Goal: Task Accomplishment & Management: Manage account settings

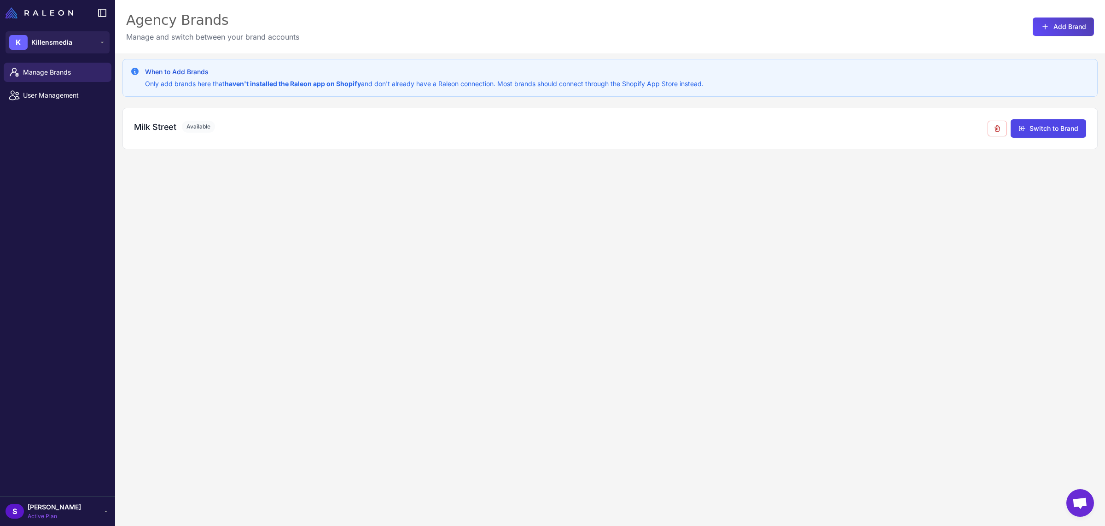
click at [59, 509] on span "[PERSON_NAME]" at bounding box center [54, 507] width 53 height 10
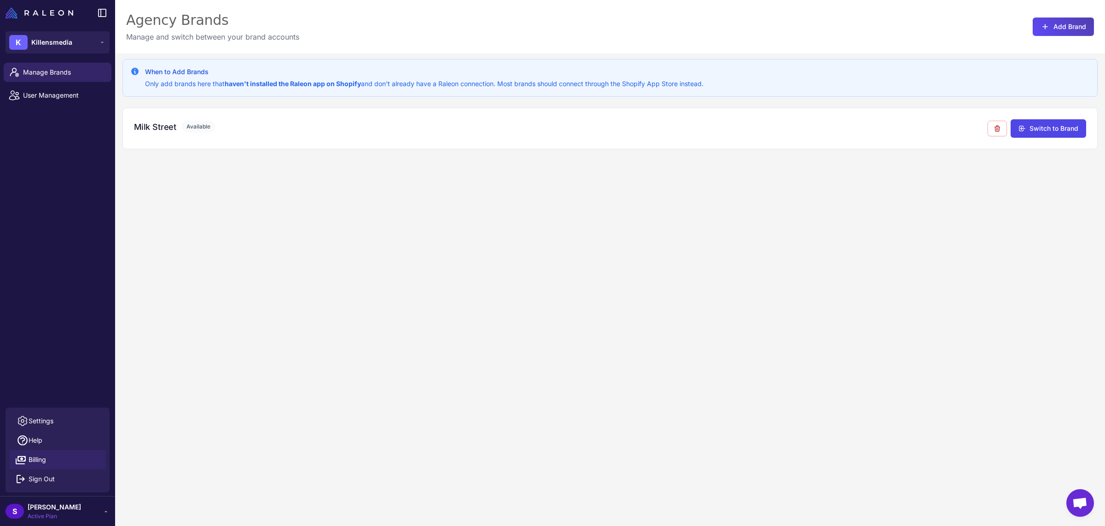
click at [37, 462] on span "Billing" at bounding box center [38, 460] width 18 height 10
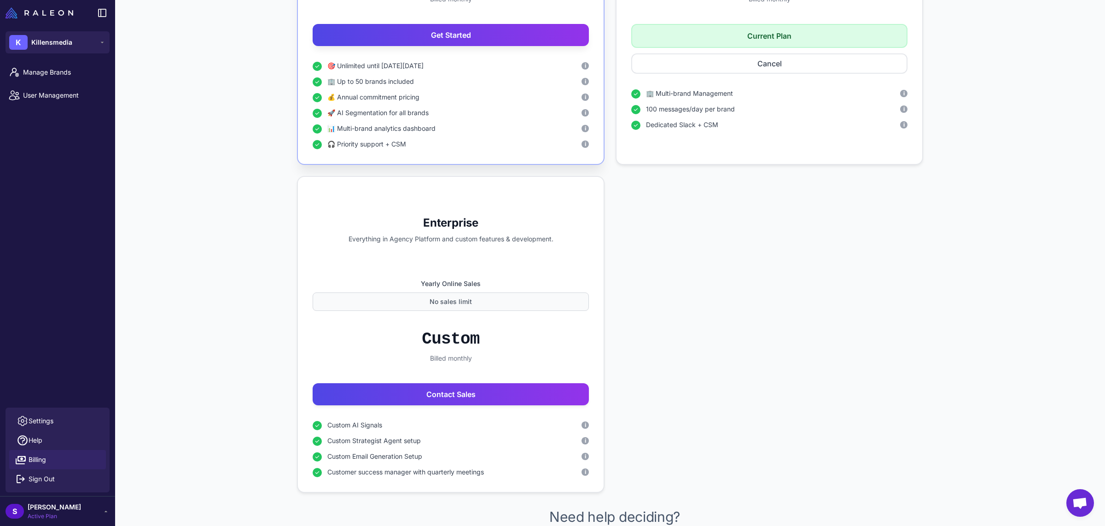
scroll to position [701, 0]
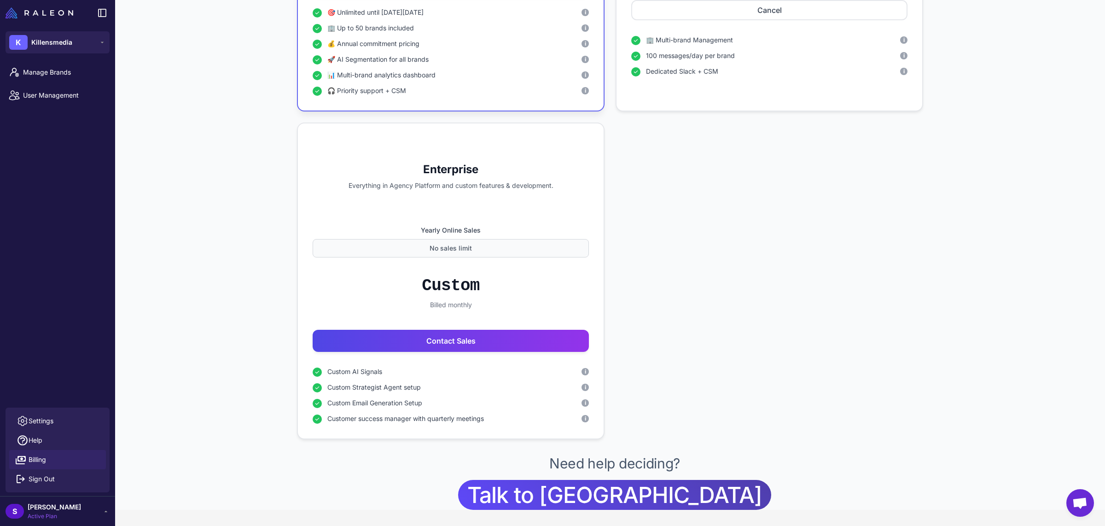
click at [38, 461] on span "Billing" at bounding box center [38, 460] width 18 height 10
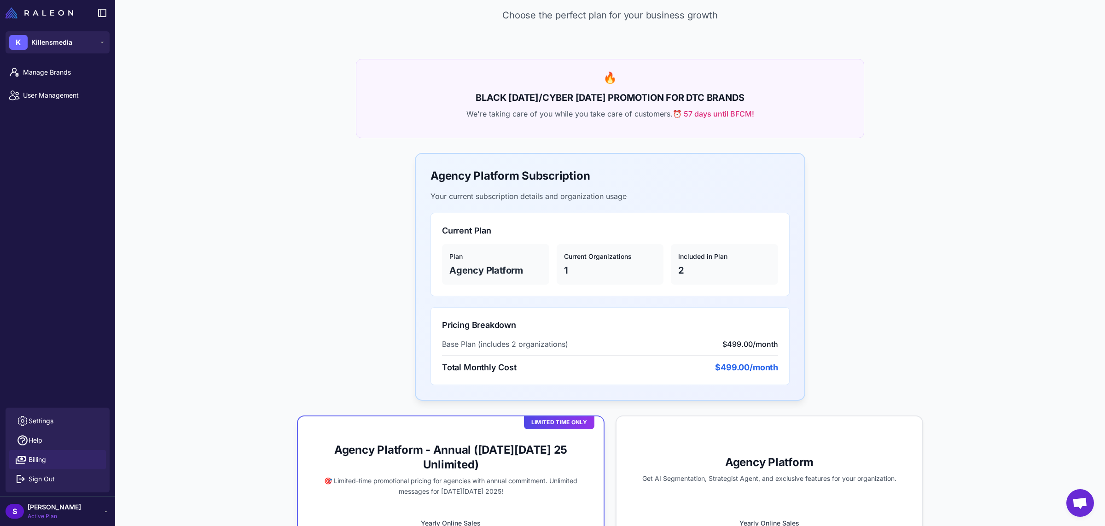
scroll to position [0, 0]
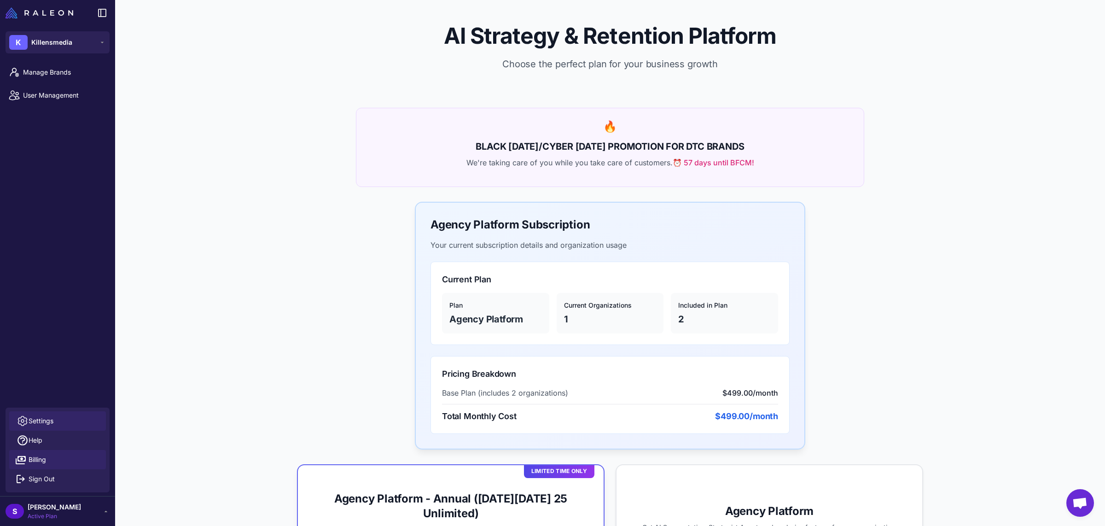
click at [69, 423] on link "Settings" at bounding box center [57, 420] width 97 height 19
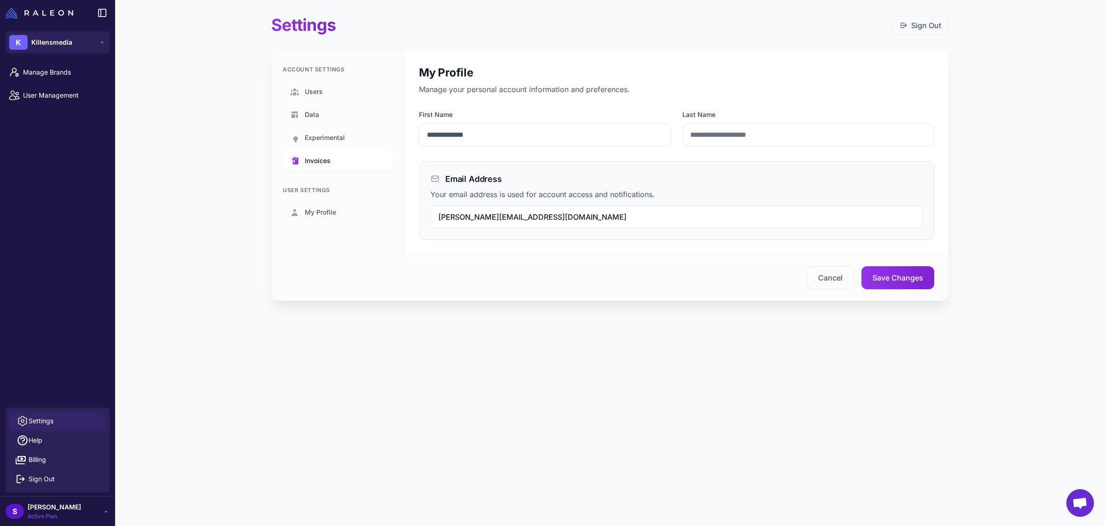
click at [309, 169] on link "Invoices" at bounding box center [338, 160] width 110 height 21
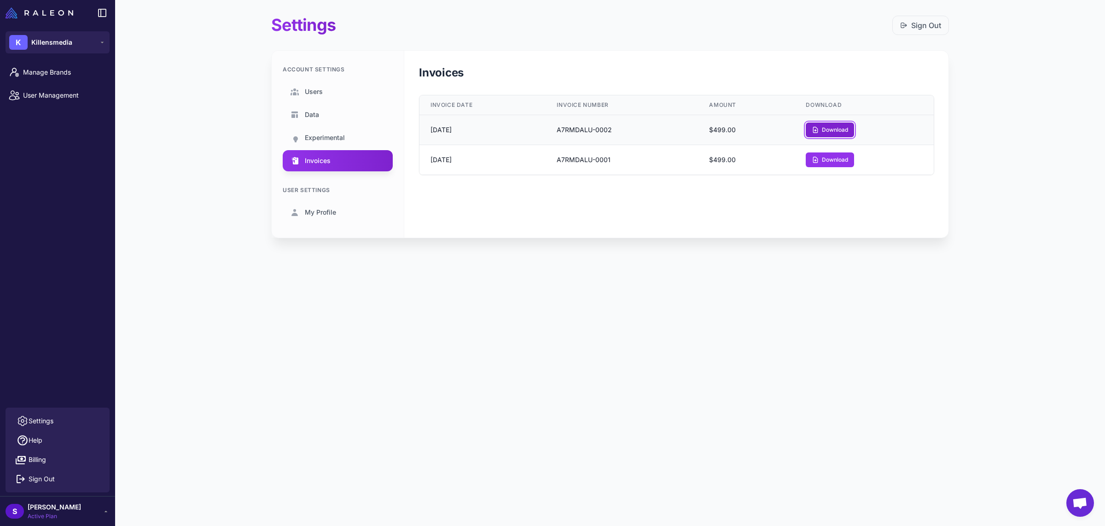
click at [834, 132] on button "Download" at bounding box center [830, 130] width 48 height 15
click at [347, 210] on link "My Profile" at bounding box center [338, 212] width 110 height 21
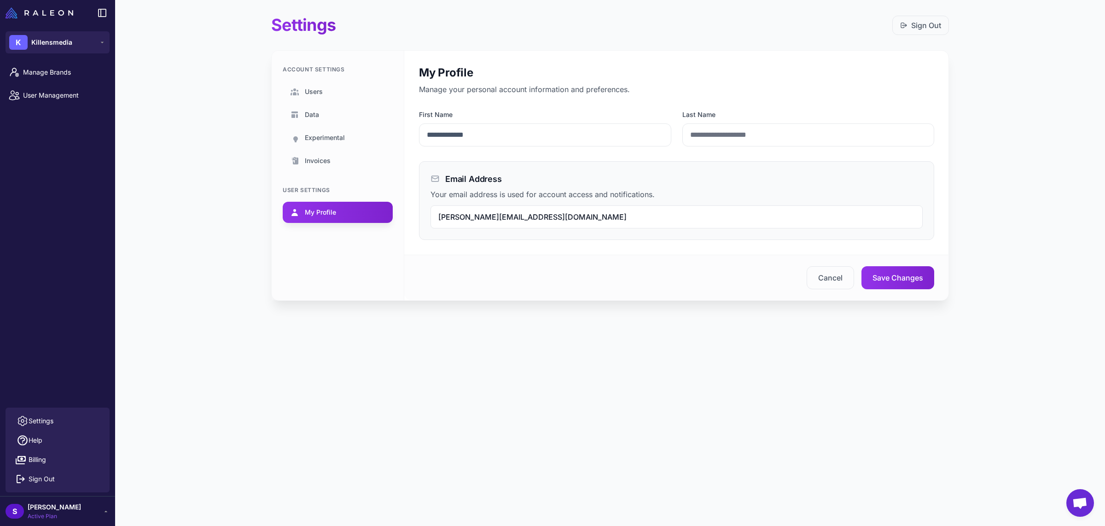
click at [347, 210] on link "My Profile" at bounding box center [338, 212] width 110 height 21
click at [50, 466] on link "Billing" at bounding box center [57, 459] width 97 height 19
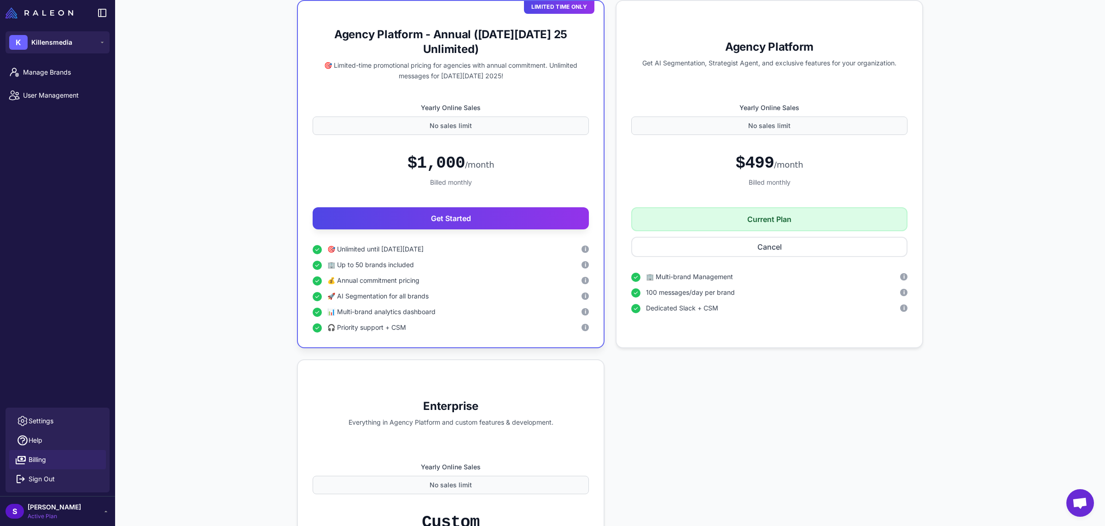
scroll to position [295, 0]
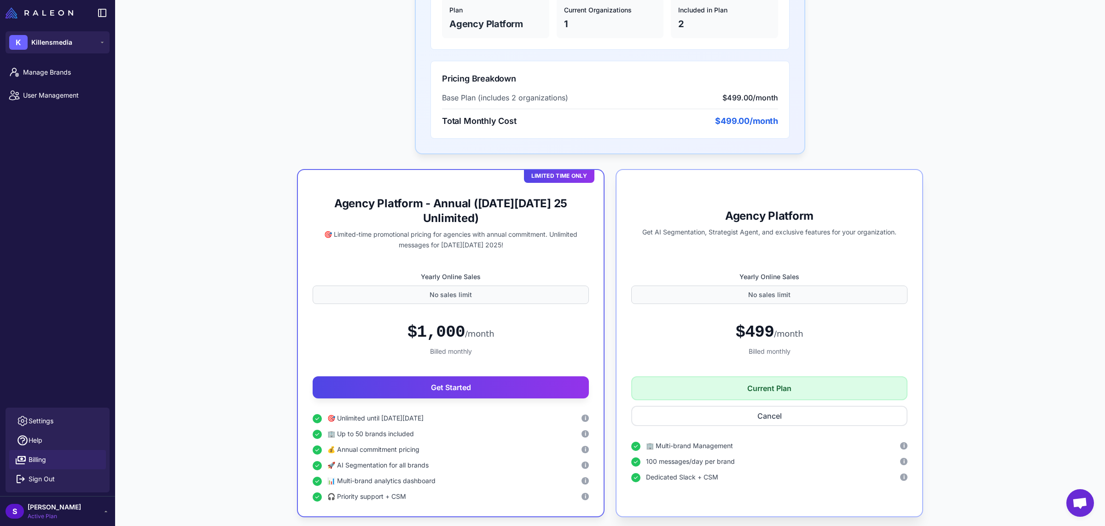
click at [764, 299] on div "No sales limit" at bounding box center [769, 295] width 276 height 18
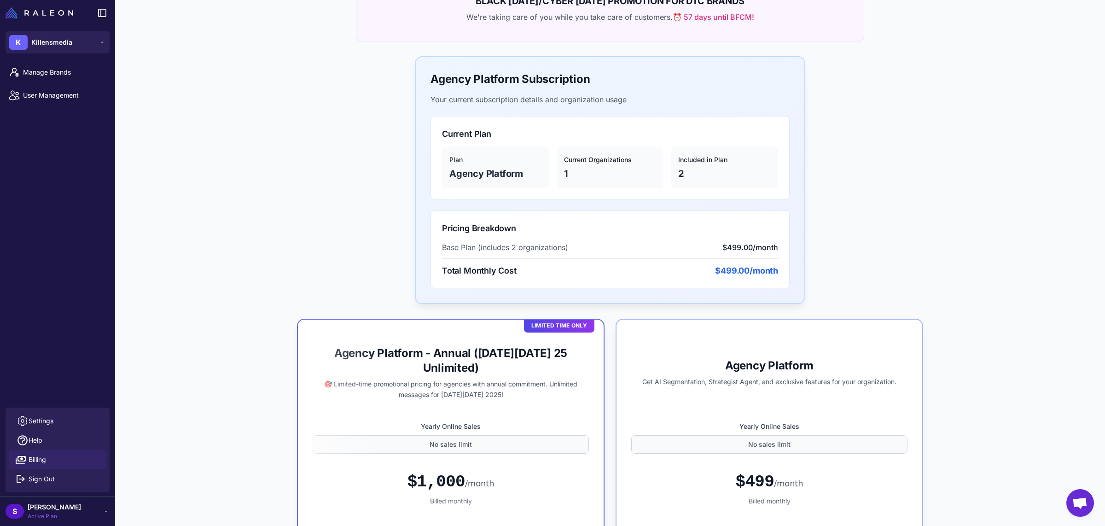
scroll to position [0, 0]
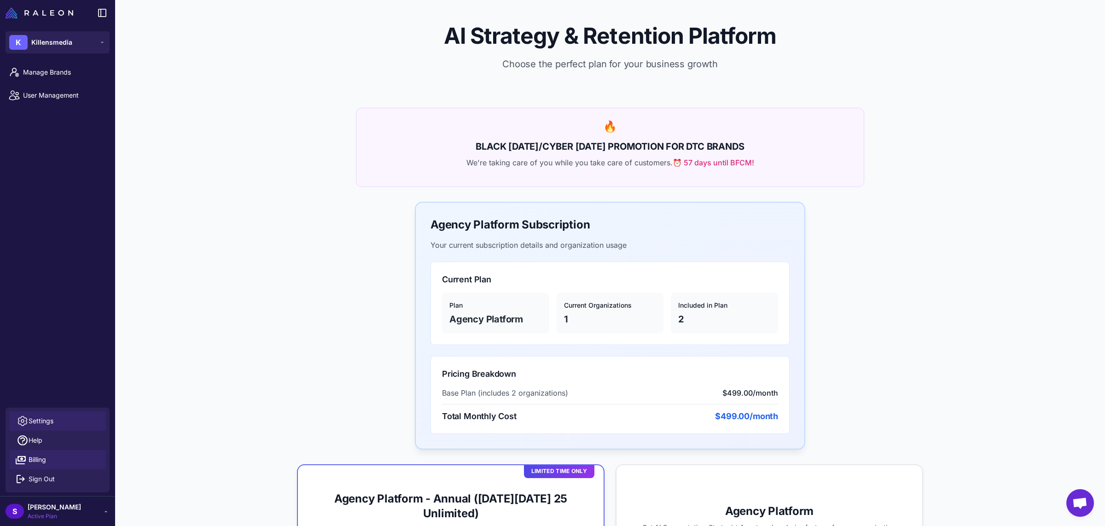
click at [34, 426] on link "Settings" at bounding box center [57, 420] width 97 height 19
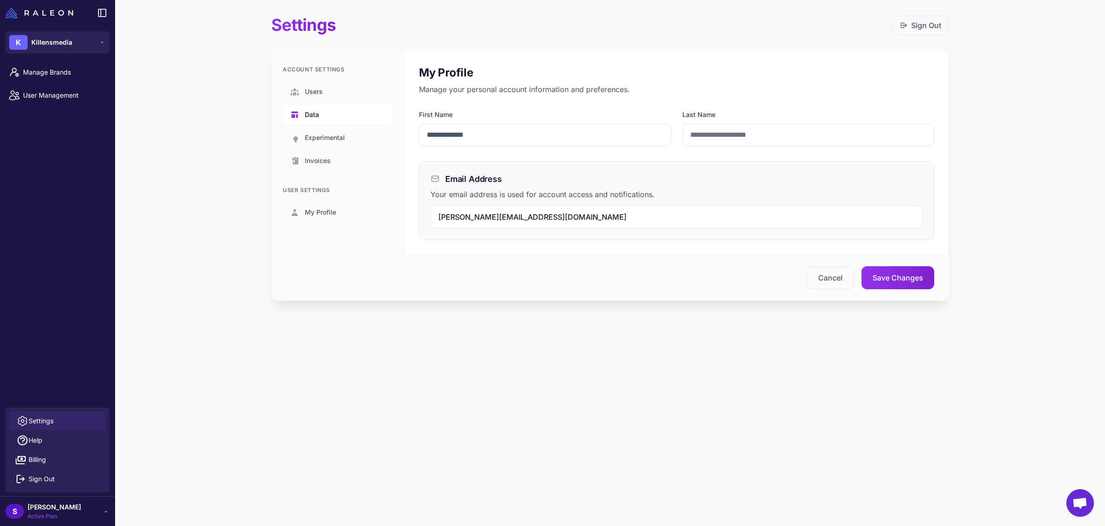
click at [333, 117] on link "Data" at bounding box center [338, 114] width 110 height 21
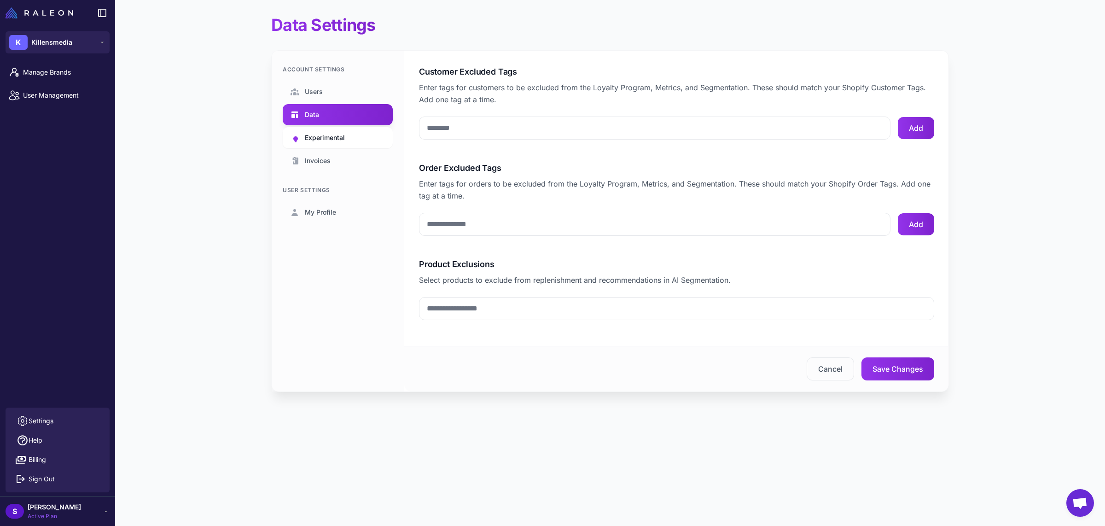
click at [327, 138] on span "Experimental" at bounding box center [325, 138] width 40 height 10
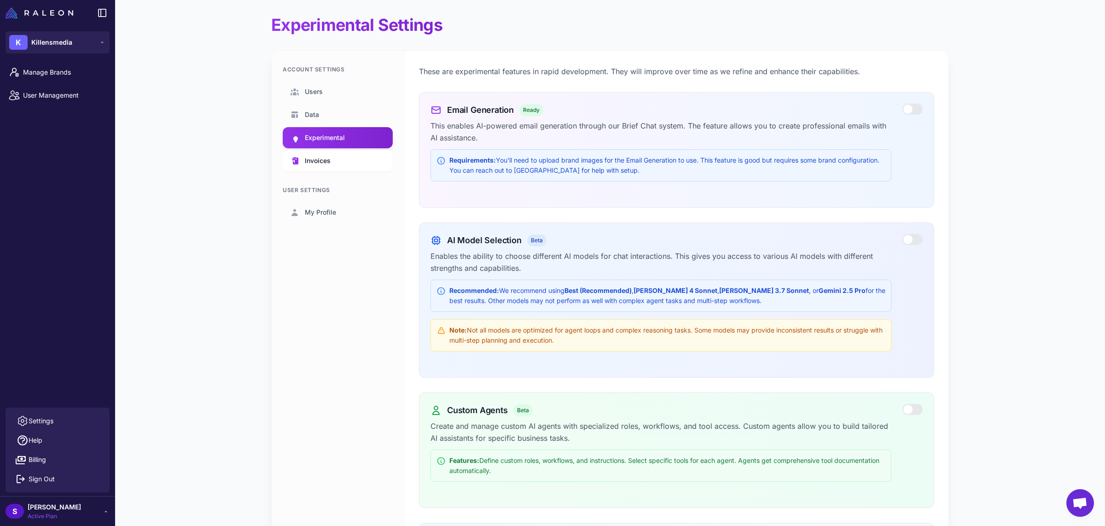
click at [328, 159] on link "Invoices" at bounding box center [338, 160] width 110 height 21
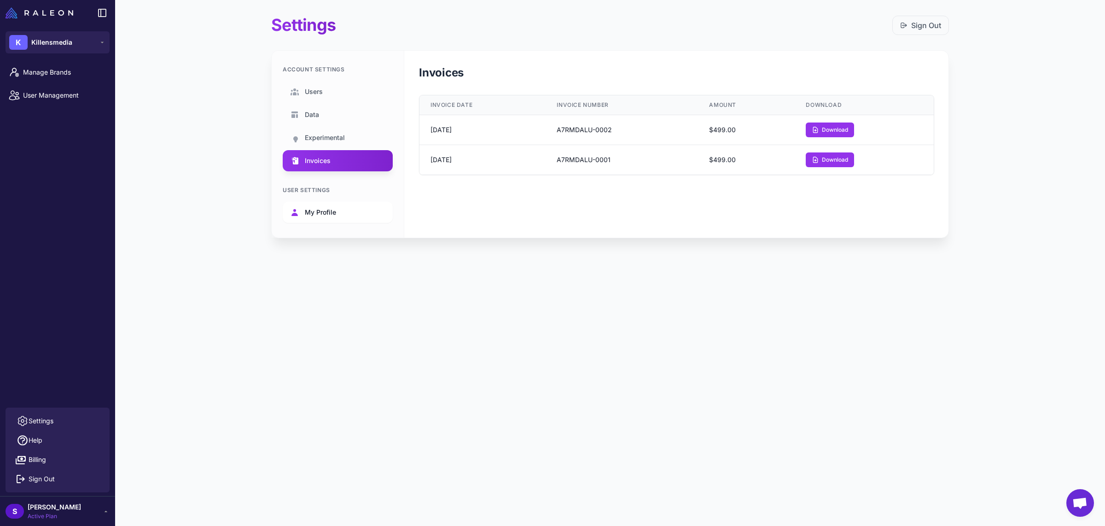
click at [321, 210] on span "My Profile" at bounding box center [320, 212] width 31 height 10
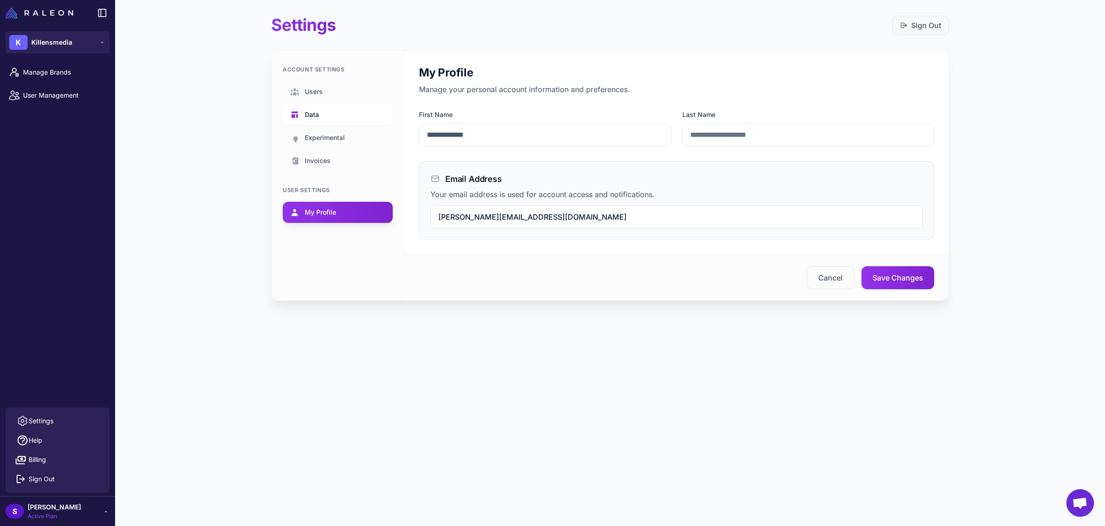
click at [333, 116] on link "Data" at bounding box center [338, 114] width 110 height 21
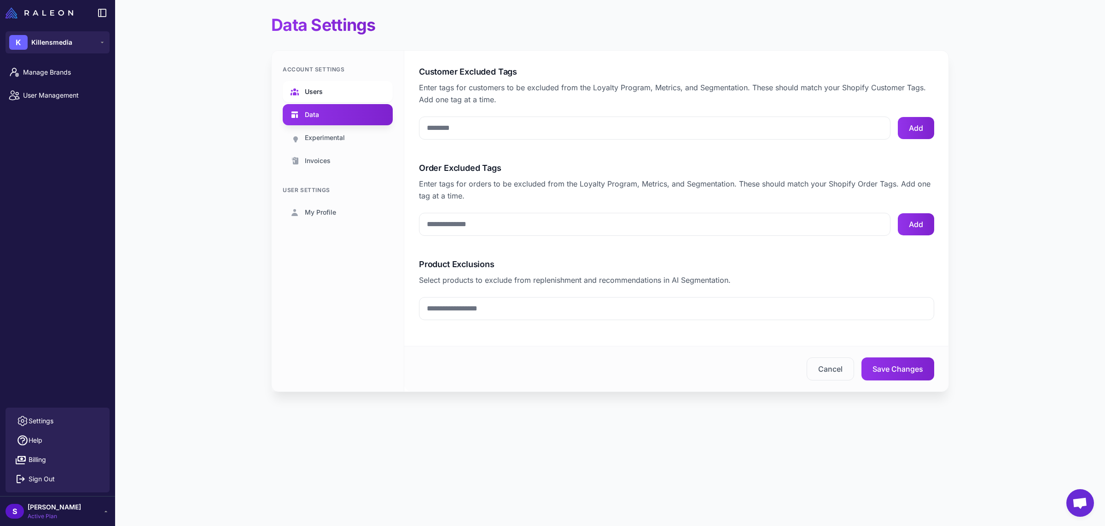
click at [332, 95] on link "Users" at bounding box center [338, 91] width 110 height 21
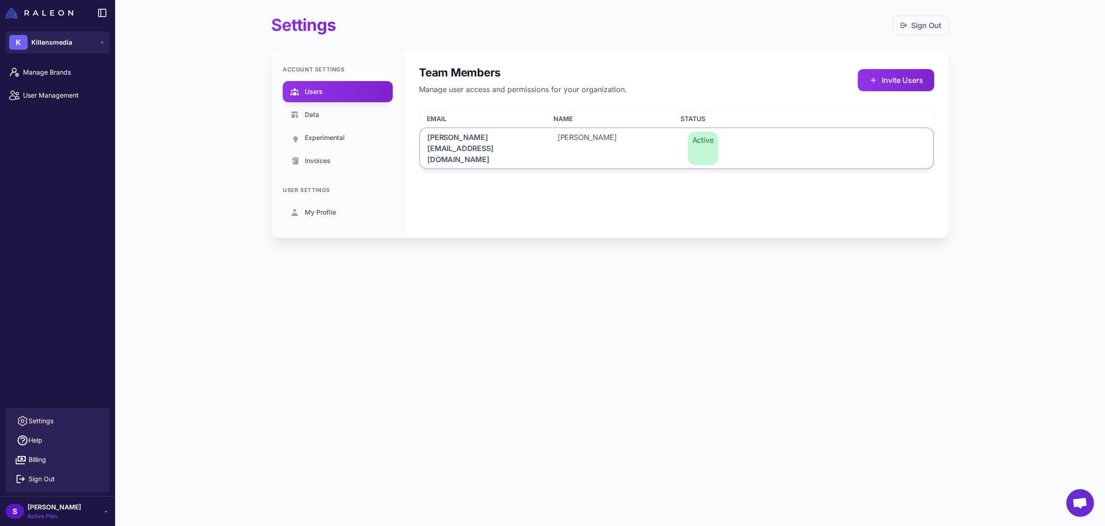
click at [696, 140] on span "Active" at bounding box center [703, 148] width 30 height 33
click at [317, 100] on link "Users" at bounding box center [338, 91] width 110 height 21
click at [316, 113] on span "Data" at bounding box center [312, 115] width 14 height 10
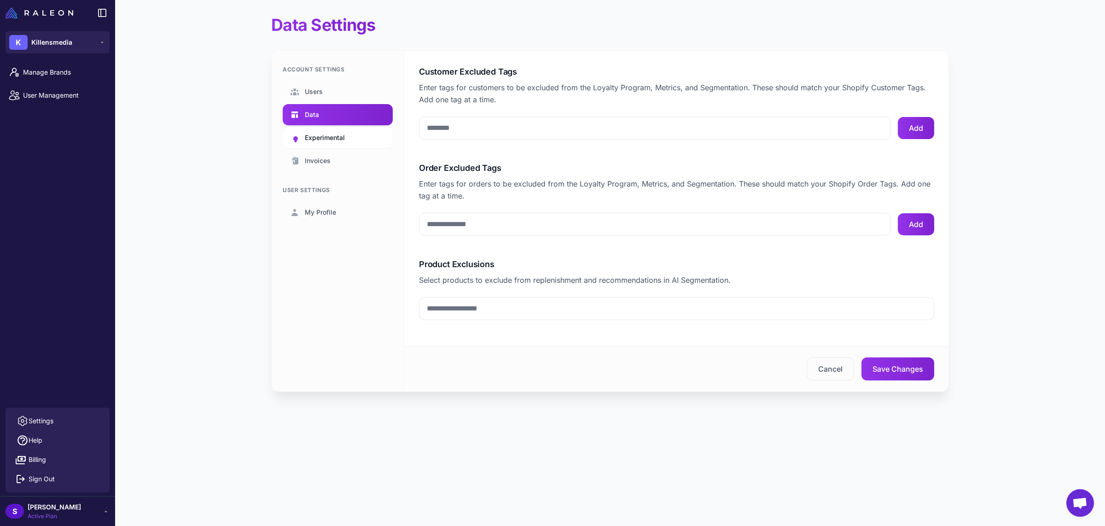
click at [316, 134] on span "Experimental" at bounding box center [325, 138] width 40 height 10
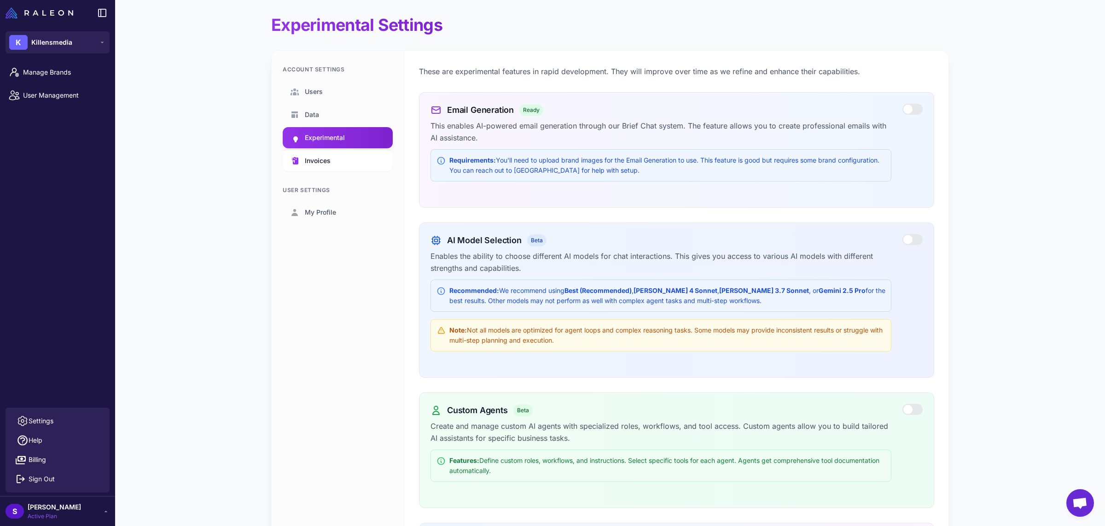
click at [318, 152] on link "Invoices" at bounding box center [338, 160] width 110 height 21
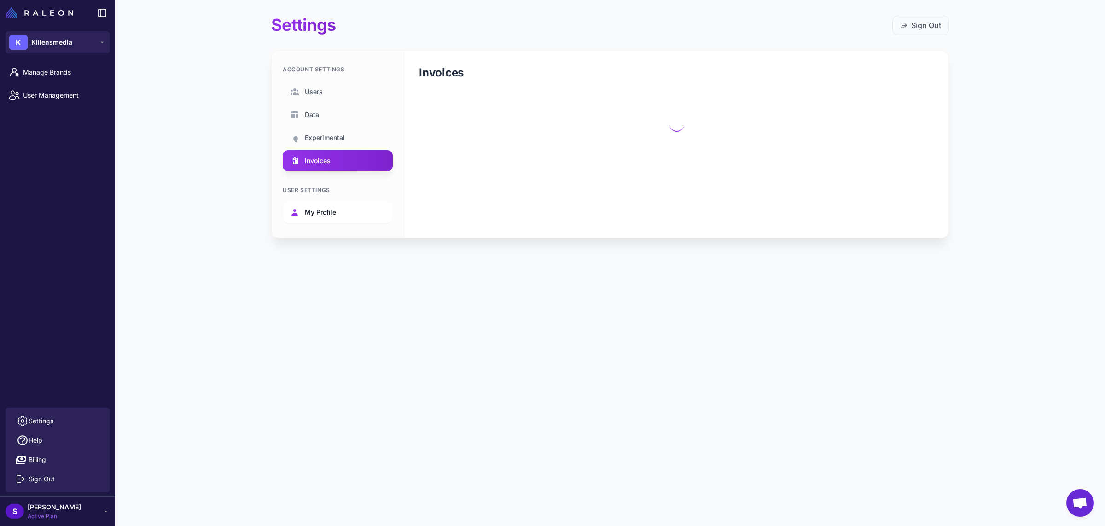
click at [311, 214] on span "My Profile" at bounding box center [320, 212] width 31 height 10
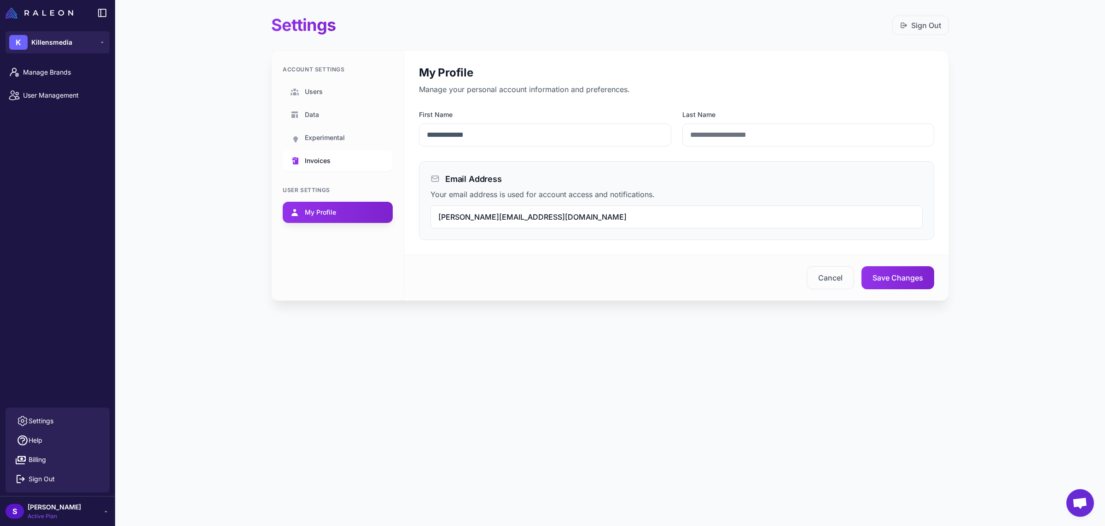
click at [317, 151] on link "Invoices" at bounding box center [338, 160] width 110 height 21
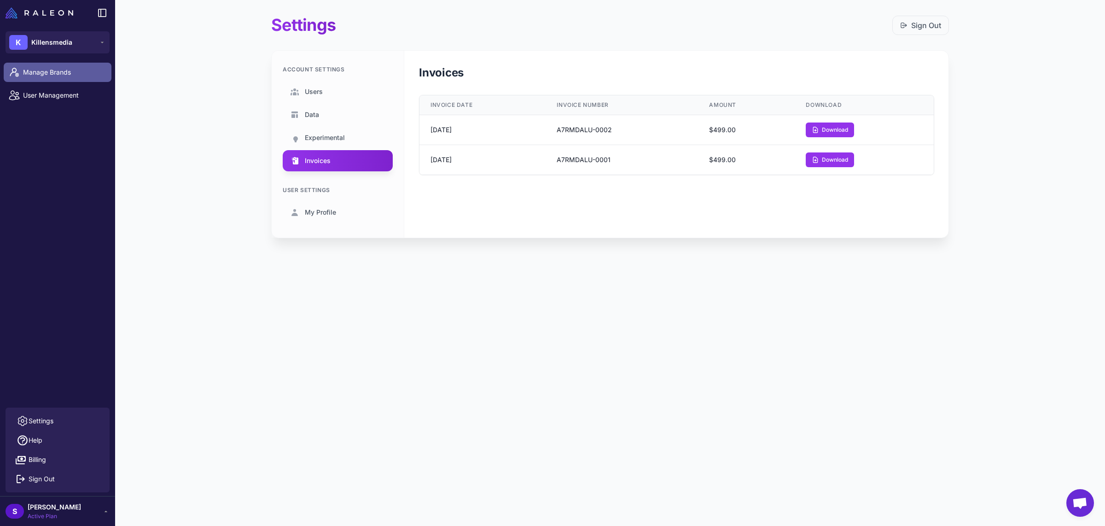
click at [68, 70] on span "Manage Brands" at bounding box center [63, 72] width 81 height 10
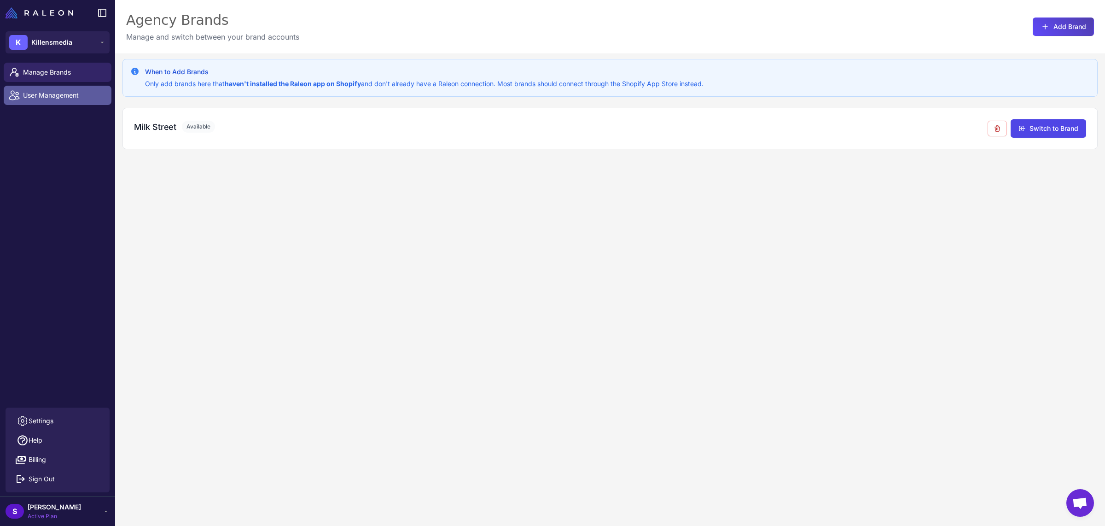
click at [66, 91] on span "User Management" at bounding box center [63, 95] width 81 height 10
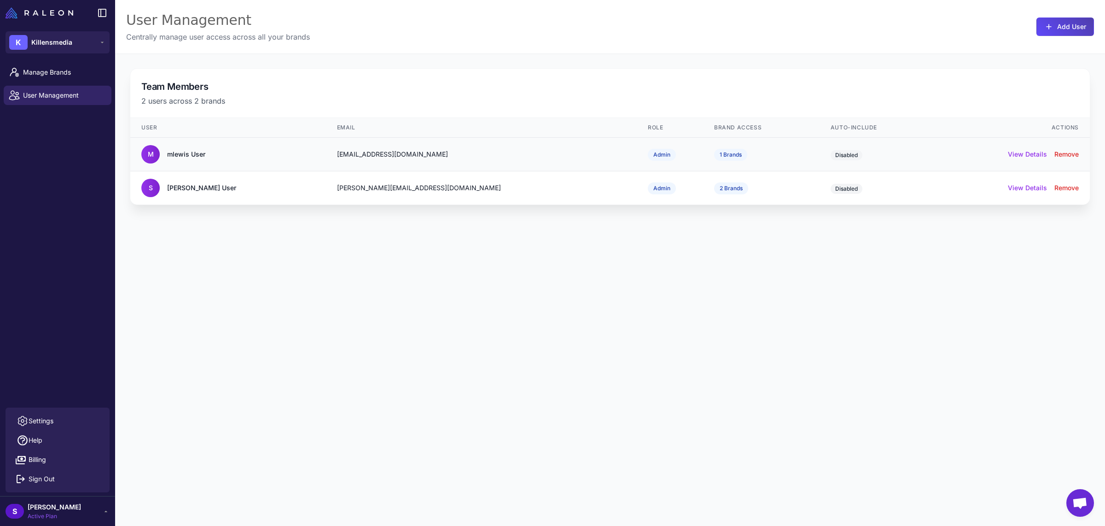
click at [285, 158] on div "M mlewis User" at bounding box center [228, 154] width 174 height 18
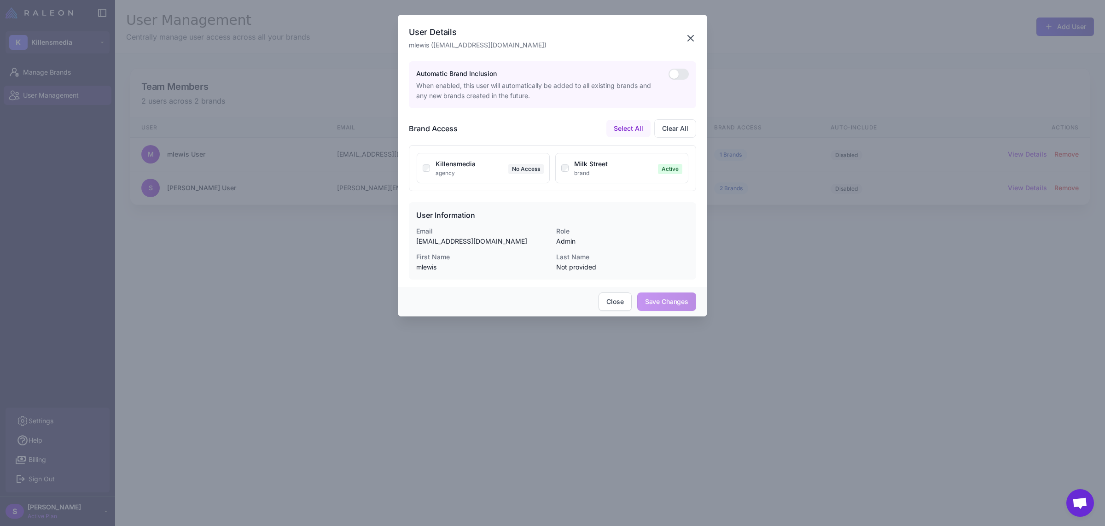
click at [688, 34] on icon "button" at bounding box center [690, 38] width 11 height 11
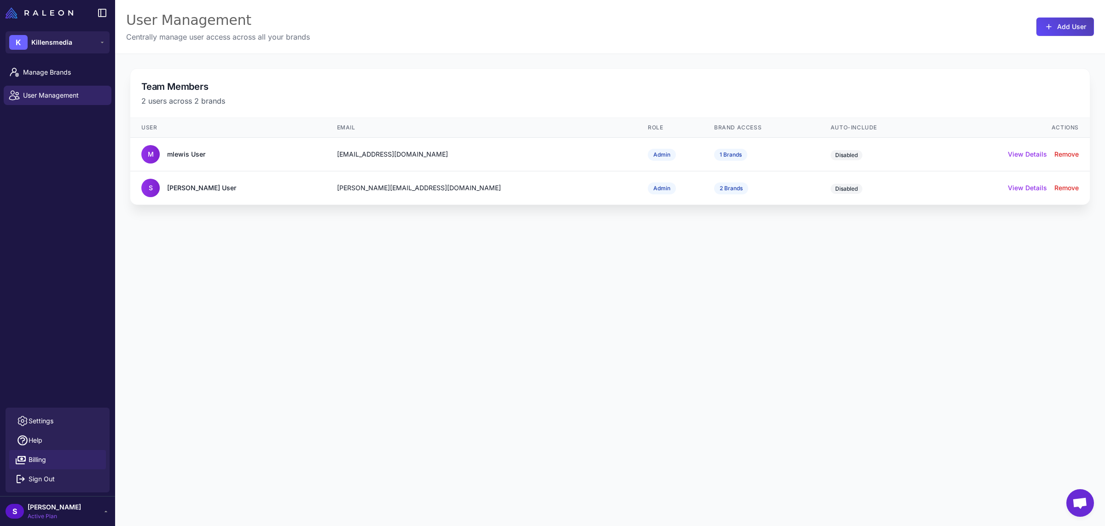
click at [40, 458] on span "Billing" at bounding box center [38, 460] width 18 height 10
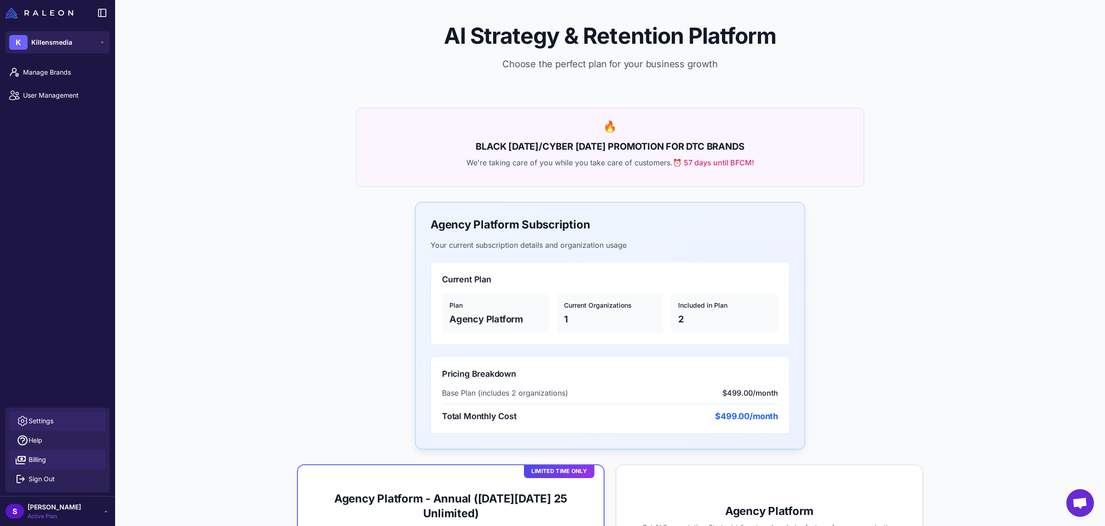
click at [42, 417] on span "Settings" at bounding box center [41, 421] width 25 height 10
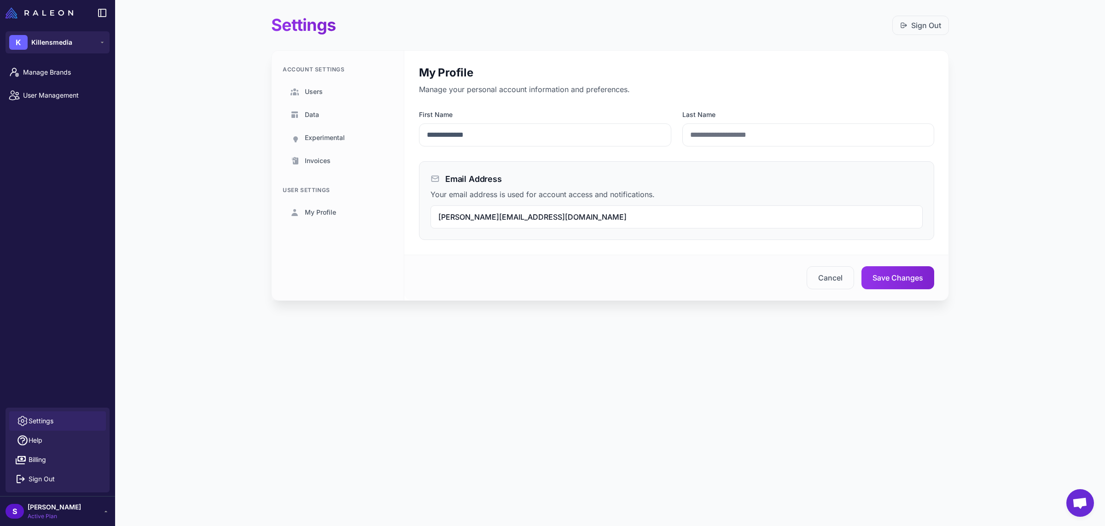
click at [47, 412] on link "Settings" at bounding box center [57, 420] width 97 height 19
click at [39, 443] on span "Help" at bounding box center [36, 440] width 14 height 10
click at [36, 462] on span "Billing" at bounding box center [38, 460] width 18 height 10
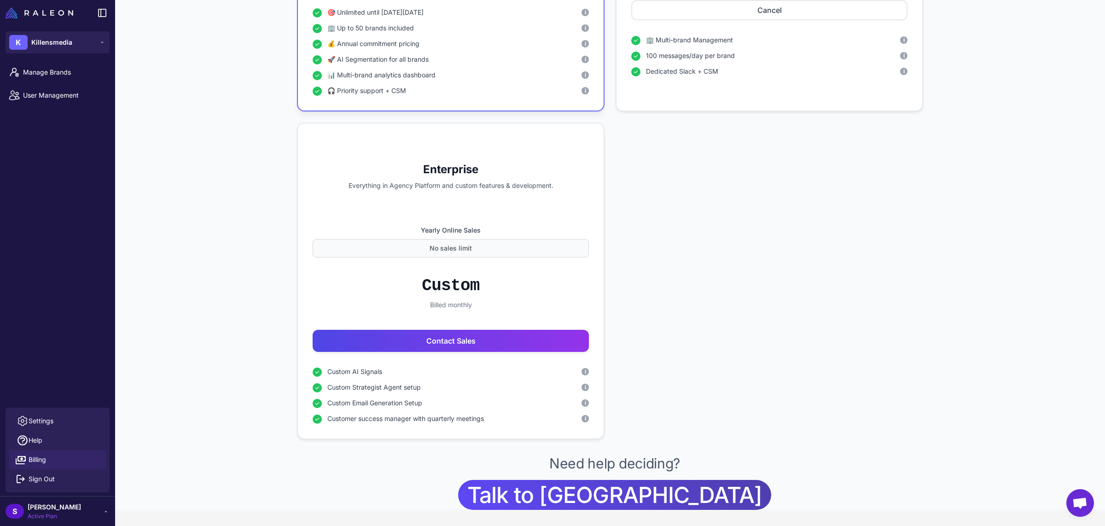
scroll to position [334, 0]
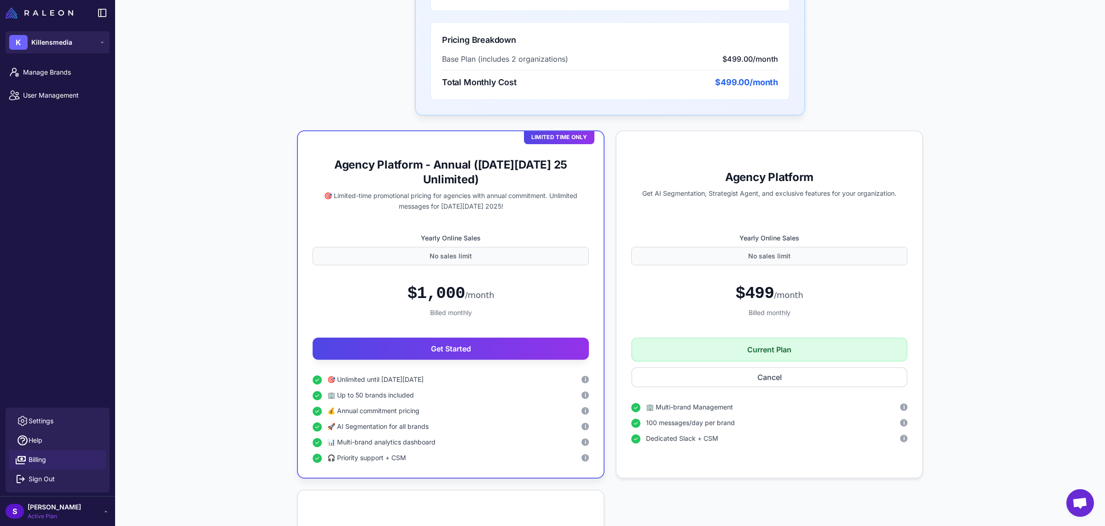
click at [48, 506] on span "[PERSON_NAME]" at bounding box center [54, 507] width 53 height 10
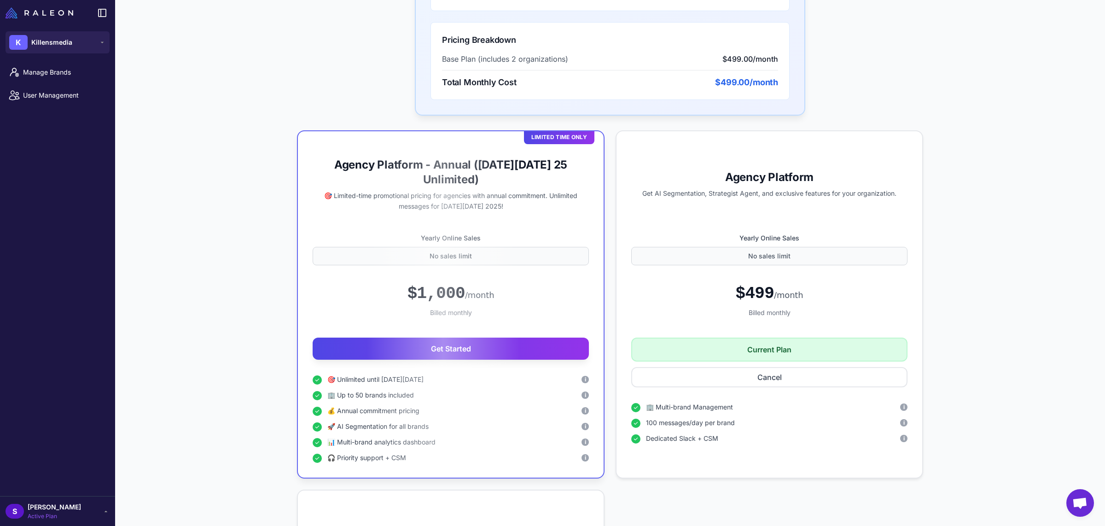
click at [48, 506] on span "[PERSON_NAME]" at bounding box center [54, 507] width 53 height 10
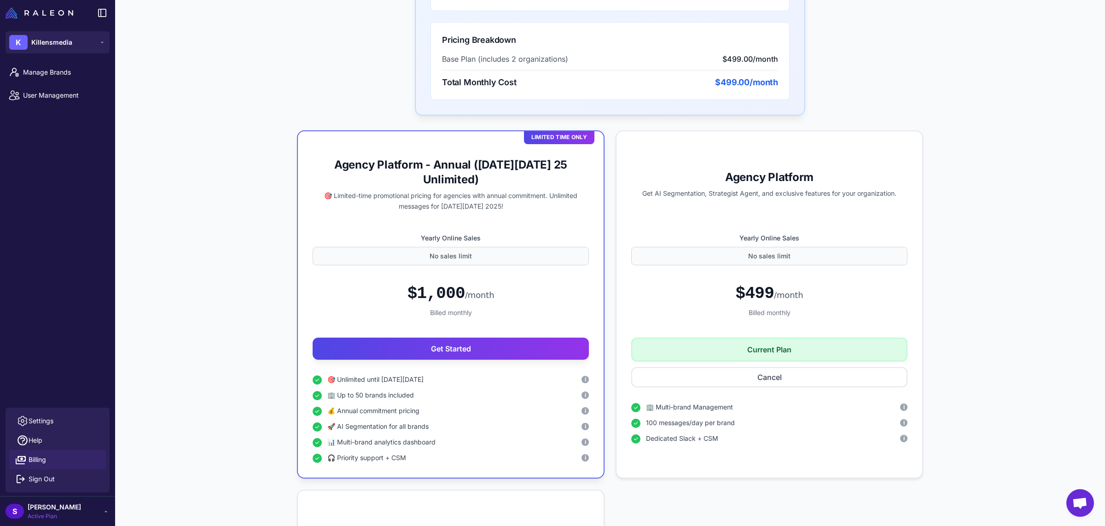
click at [47, 517] on span "Active Plan" at bounding box center [54, 516] width 53 height 8
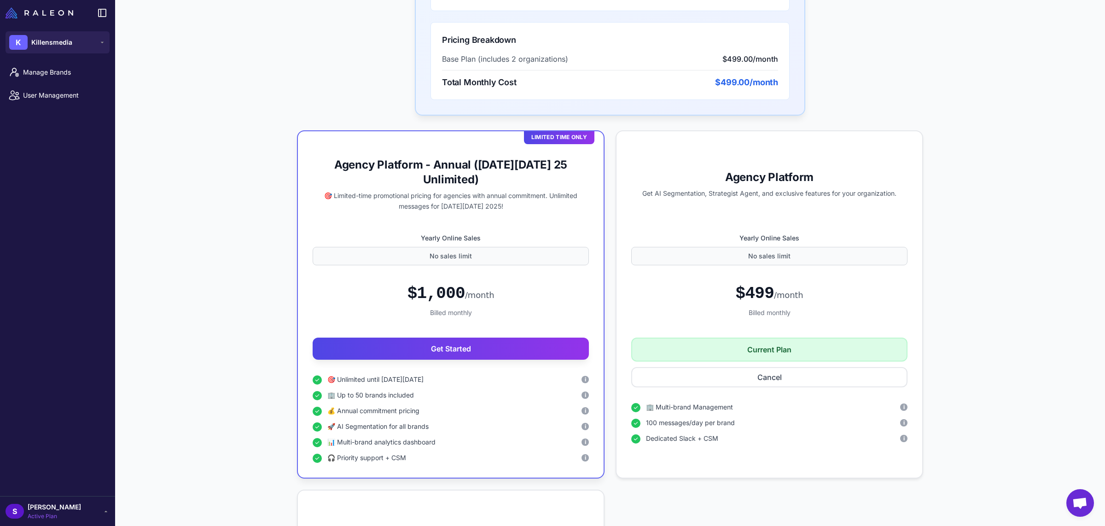
click at [47, 517] on span "Active Plan" at bounding box center [54, 516] width 53 height 8
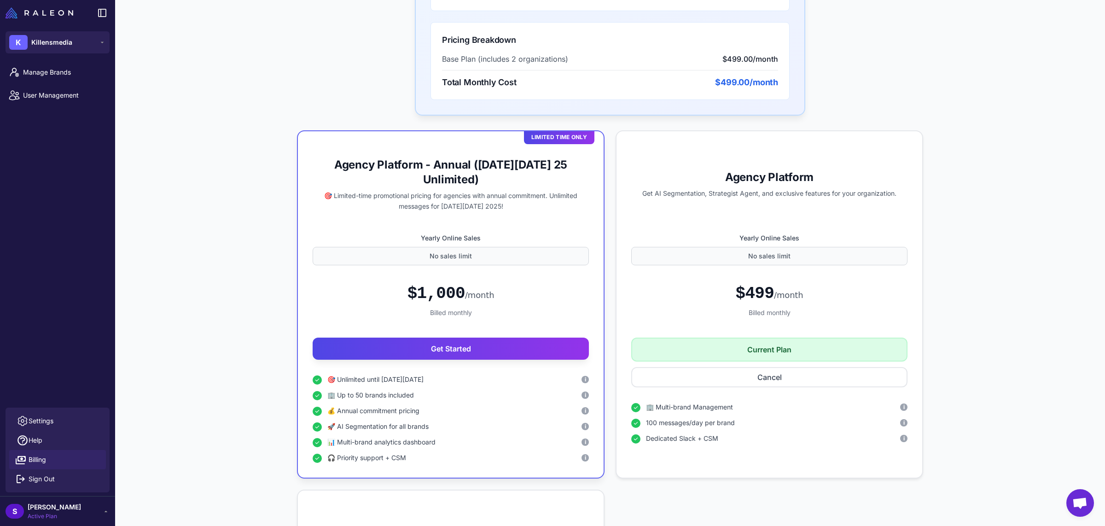
click at [59, 460] on link "Billing" at bounding box center [57, 459] width 97 height 19
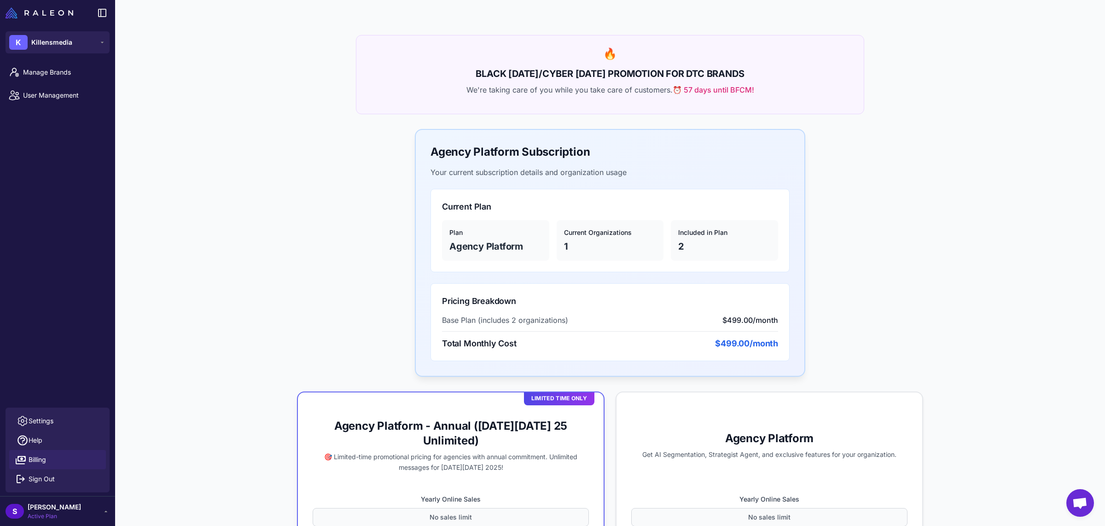
scroll to position [75, 0]
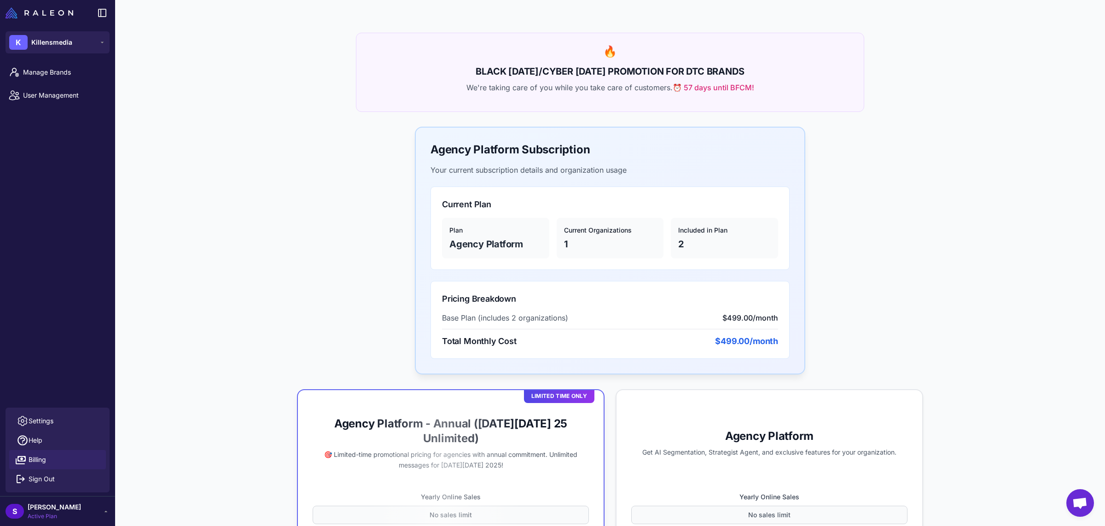
click at [738, 335] on span "$499.00/month" at bounding box center [746, 341] width 63 height 12
click at [738, 336] on span "$499.00/month" at bounding box center [746, 341] width 63 height 12
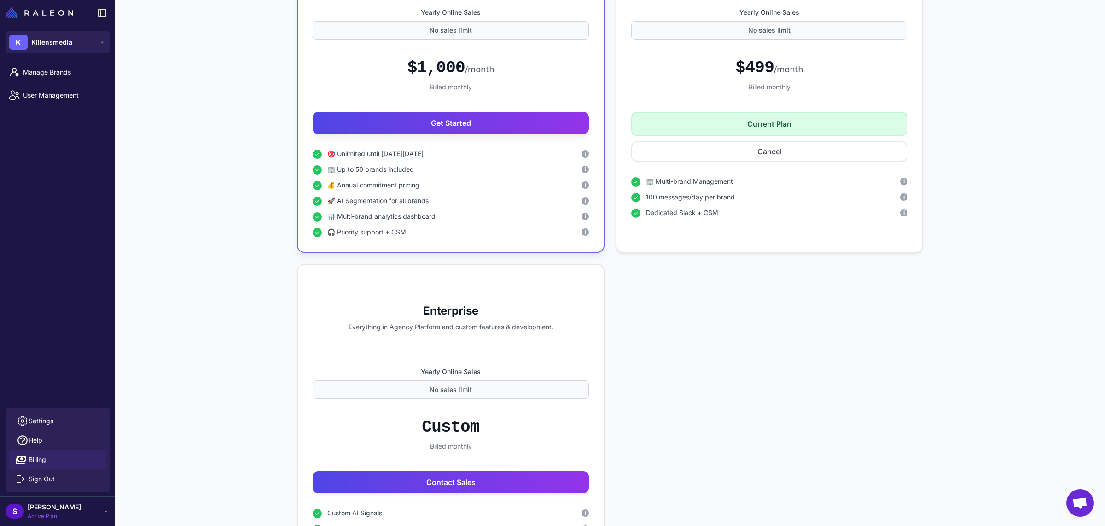
scroll to position [701, 0]
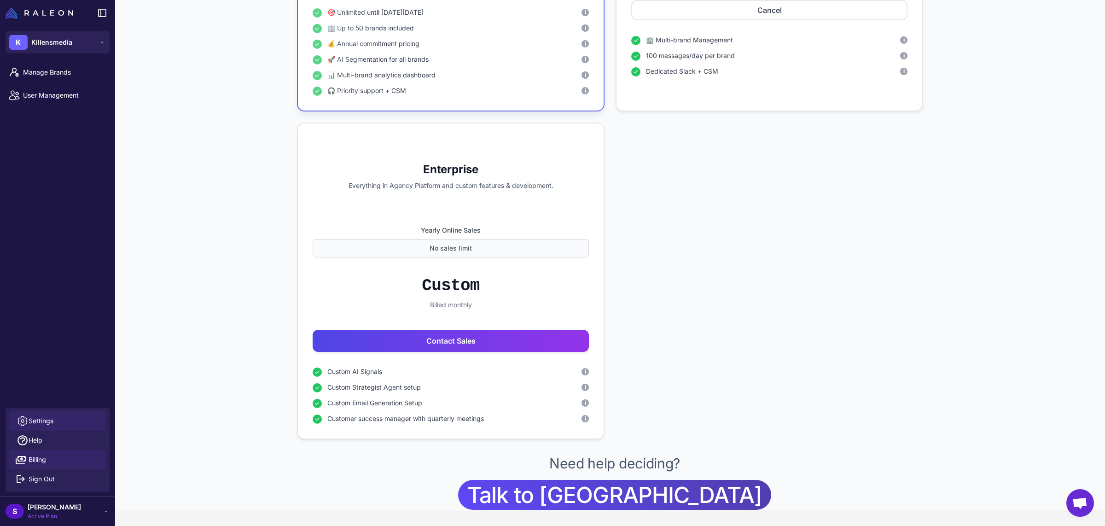
click at [62, 416] on link "Settings" at bounding box center [57, 420] width 97 height 19
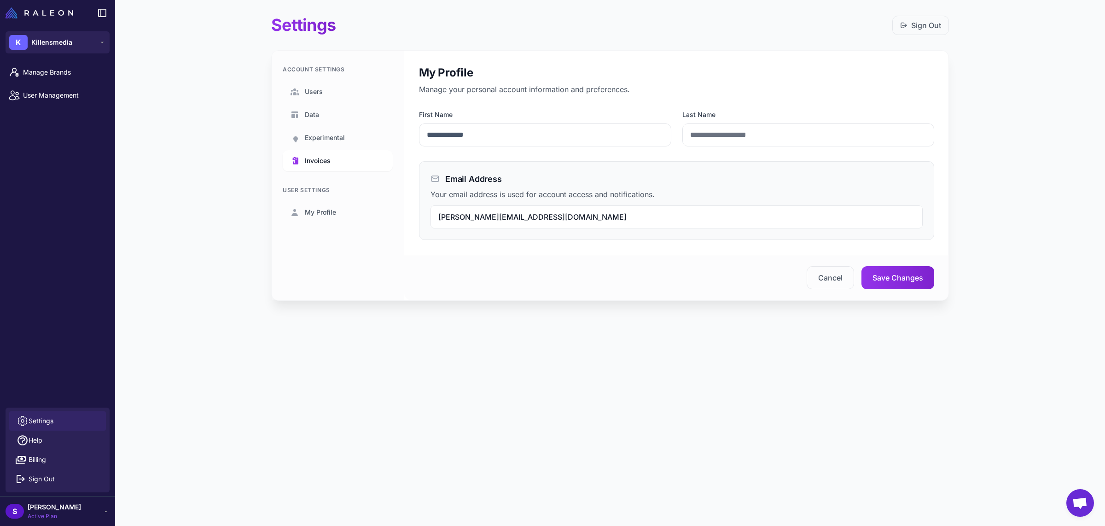
click at [344, 158] on link "Invoices" at bounding box center [338, 160] width 110 height 21
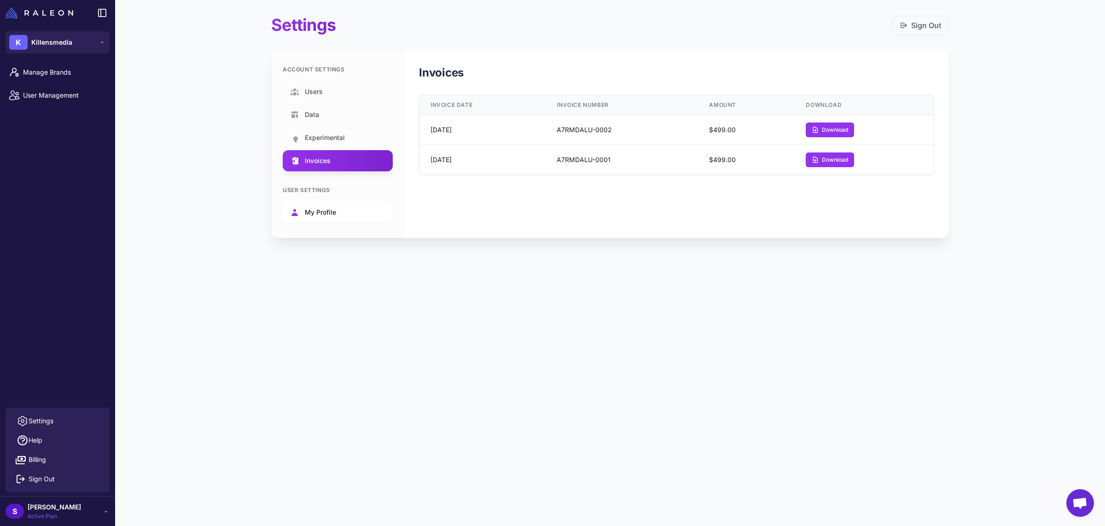
click at [316, 215] on span "My Profile" at bounding box center [320, 212] width 31 height 10
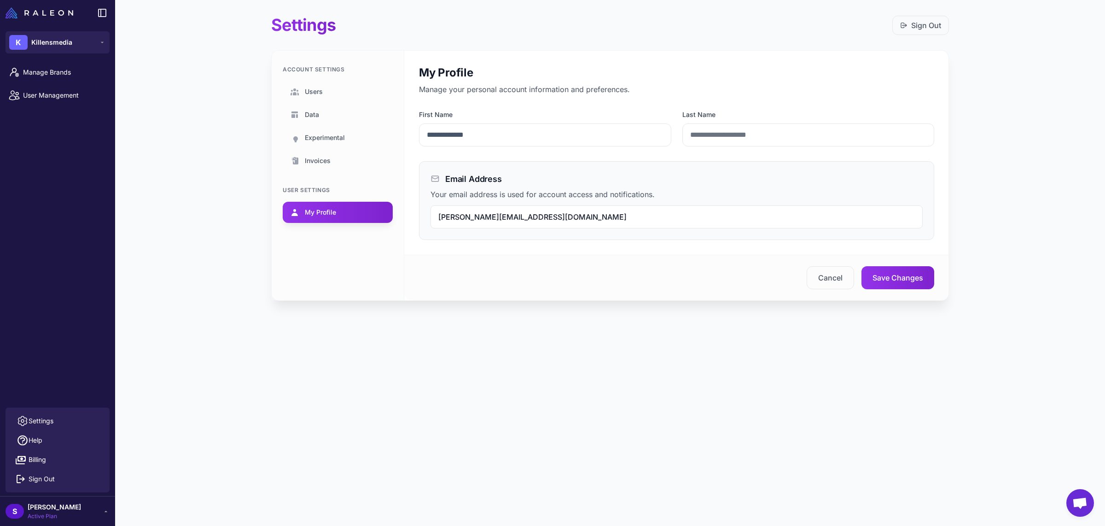
click at [347, 126] on ul "Users Data Experimental Invoices" at bounding box center [338, 126] width 110 height 90
click at [342, 112] on link "Data" at bounding box center [338, 114] width 110 height 21
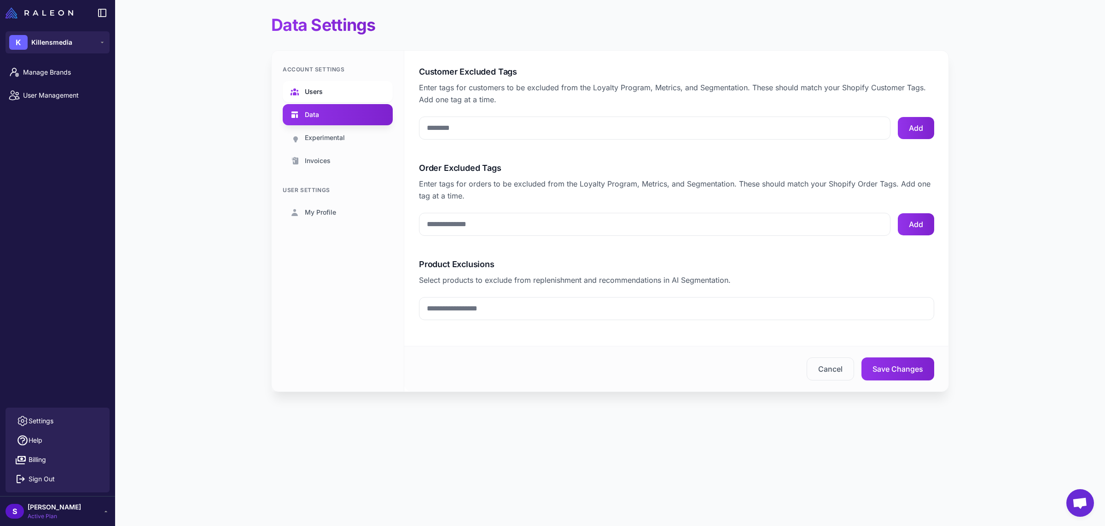
click at [333, 89] on link "Users" at bounding box center [338, 91] width 110 height 21
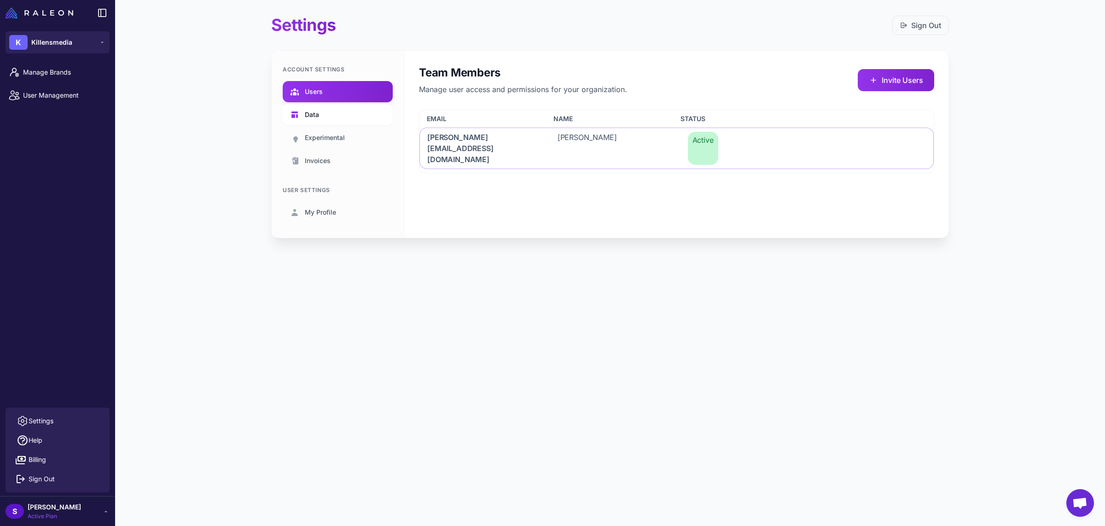
click at [329, 123] on link "Data" at bounding box center [338, 114] width 110 height 21
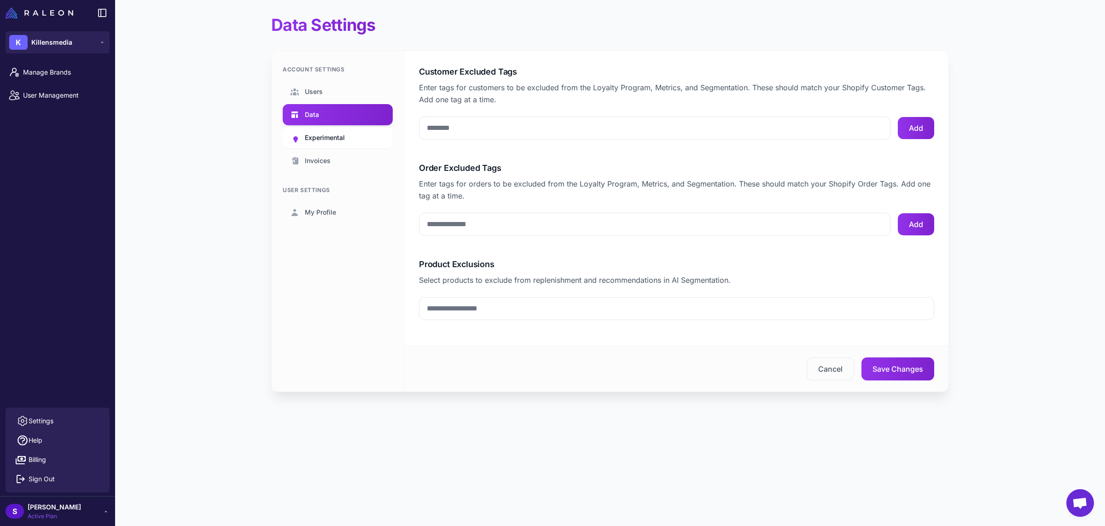
click at [326, 133] on span "Experimental" at bounding box center [325, 138] width 40 height 10
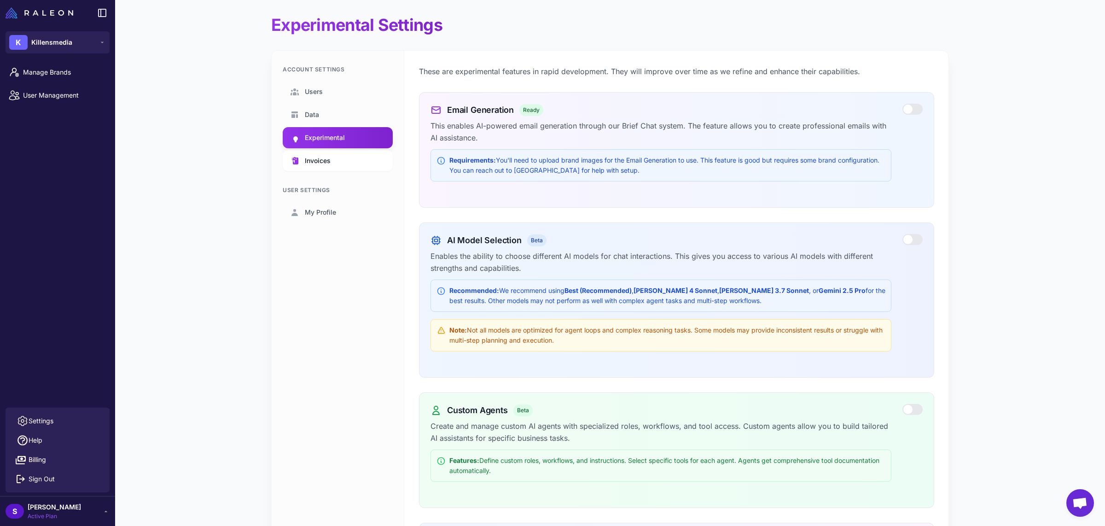
click at [315, 157] on span "Invoices" at bounding box center [318, 161] width 26 height 10
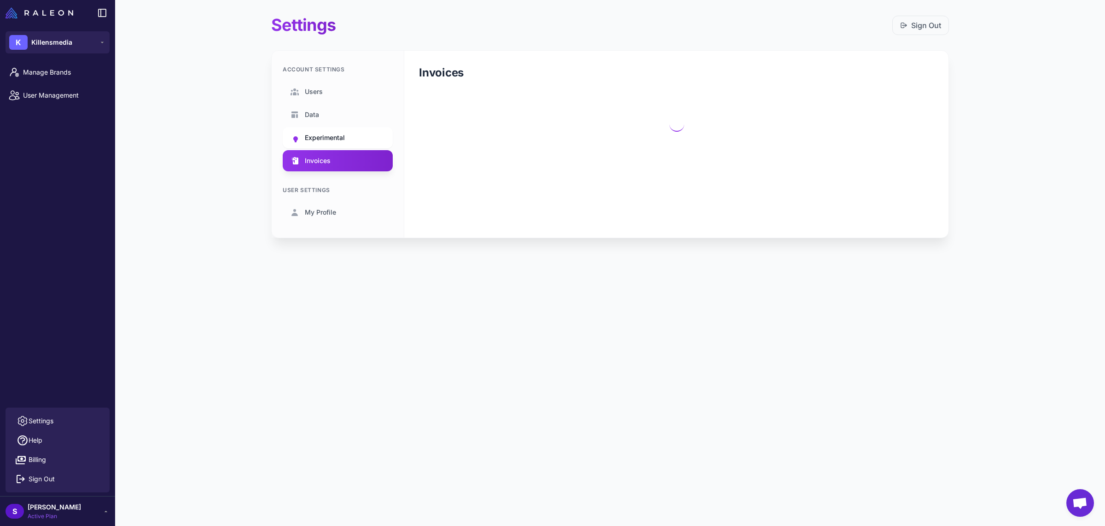
click at [321, 136] on span "Experimental" at bounding box center [325, 138] width 40 height 10
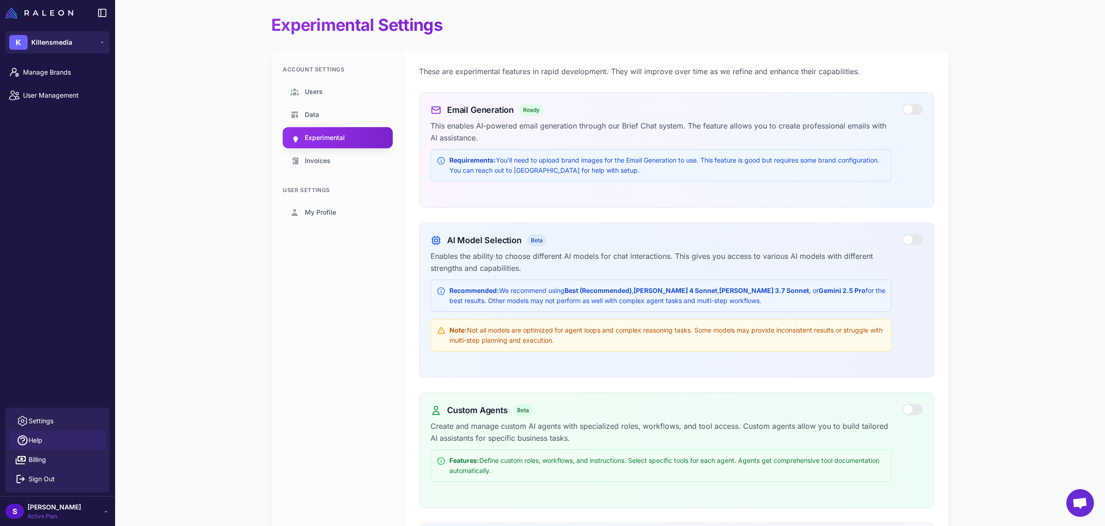
click at [50, 431] on link "Help" at bounding box center [57, 440] width 97 height 19
click at [40, 419] on span "Settings" at bounding box center [41, 421] width 25 height 10
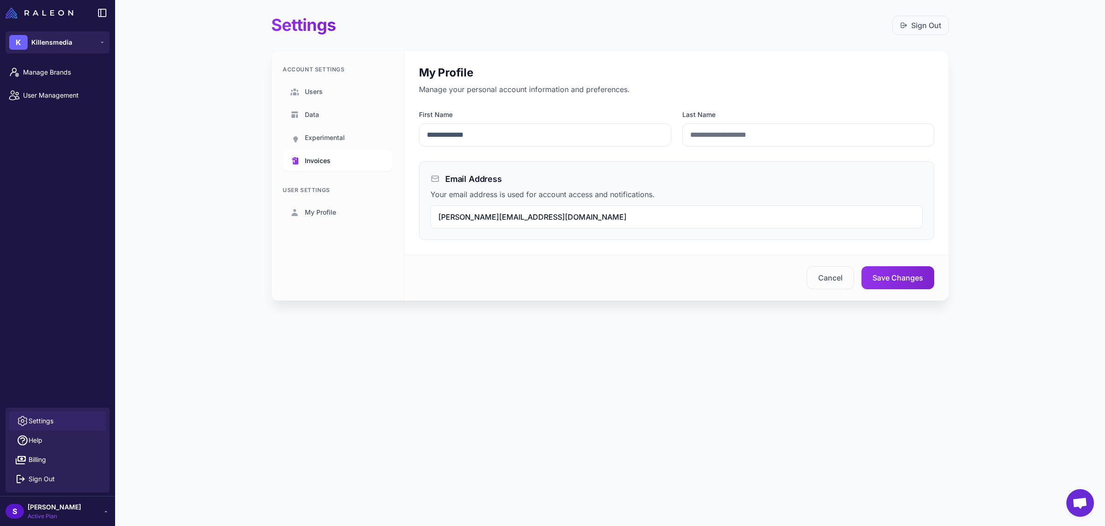
click at [325, 159] on span "Invoices" at bounding box center [318, 161] width 26 height 10
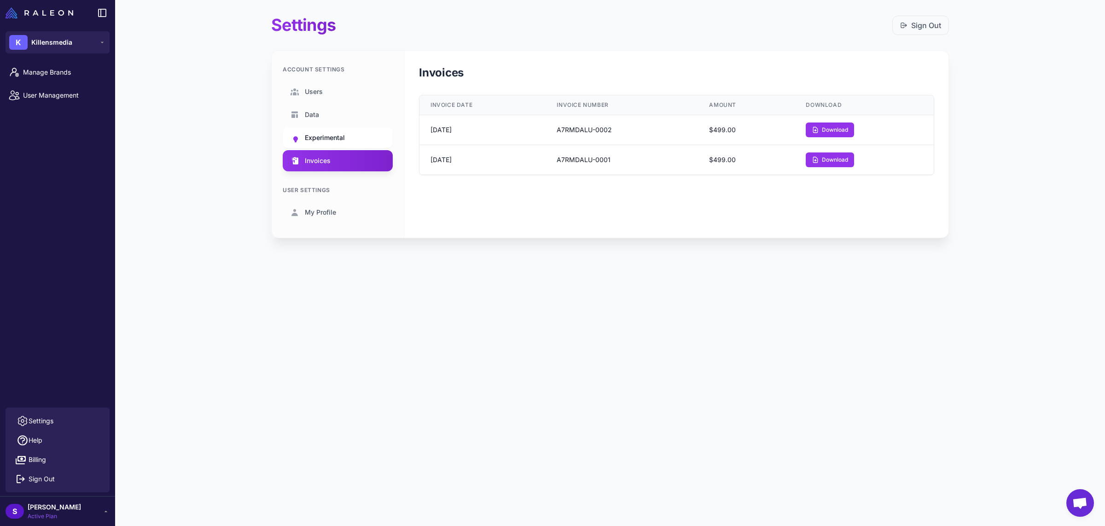
click at [327, 140] on span "Experimental" at bounding box center [325, 138] width 40 height 10
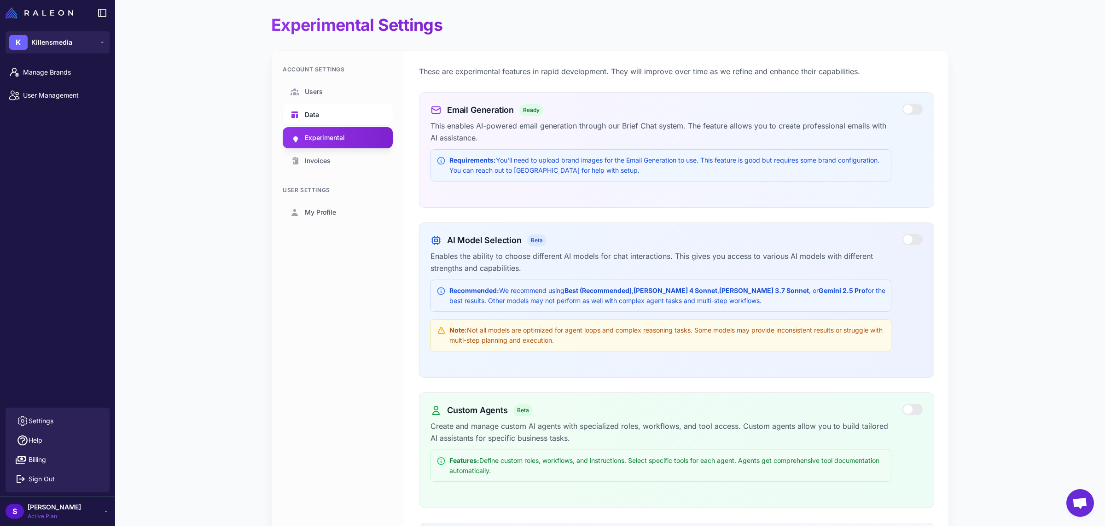
click at [354, 110] on link "Data" at bounding box center [338, 114] width 110 height 21
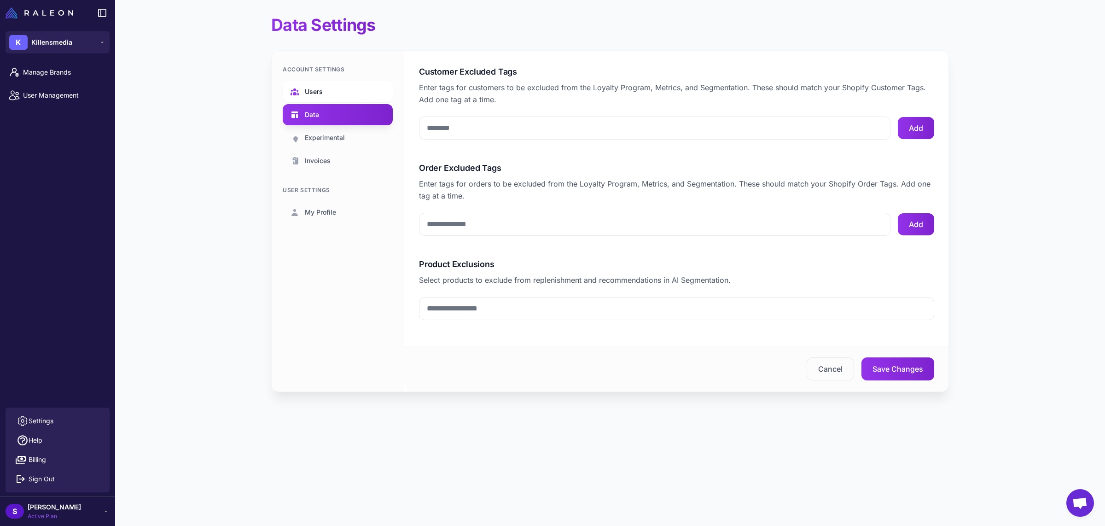
click at [351, 85] on link "Users" at bounding box center [338, 91] width 110 height 21
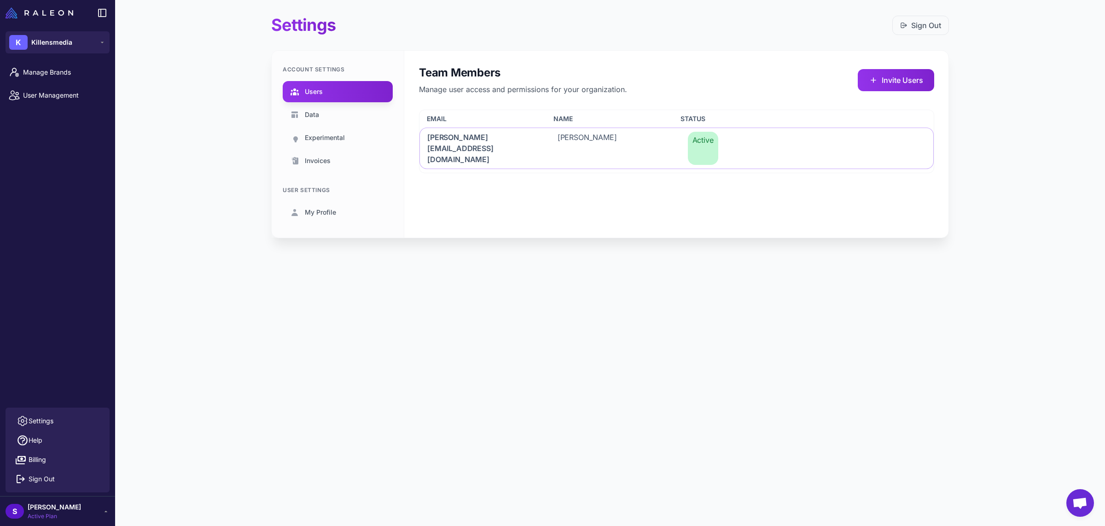
click at [50, 410] on div "Settings Help Billing Sign Out" at bounding box center [58, 450] width 104 height 85
click at [46, 423] on span "Settings" at bounding box center [41, 421] width 25 height 10
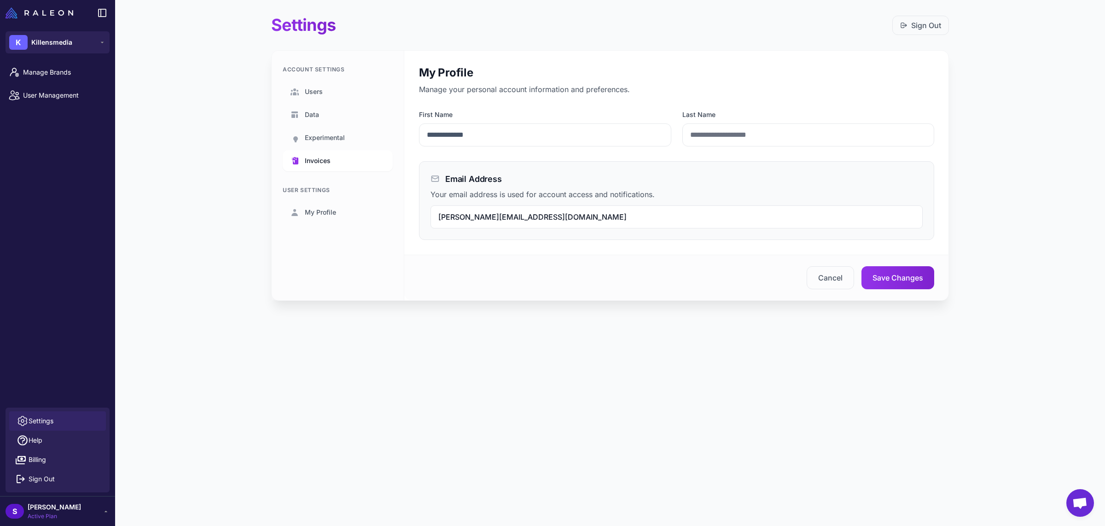
click at [322, 162] on span "Invoices" at bounding box center [318, 161] width 26 height 10
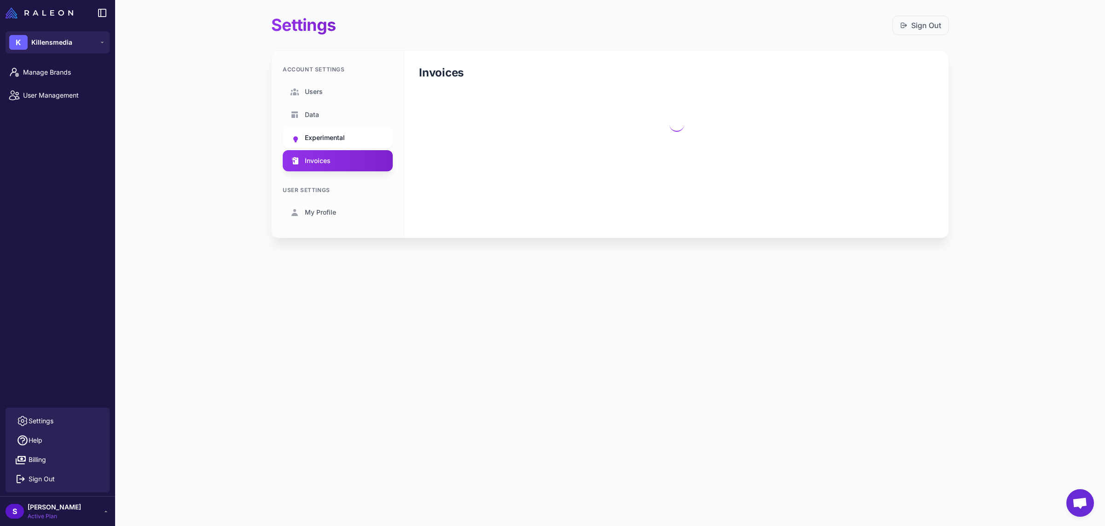
click at [322, 129] on link "Experimental" at bounding box center [338, 137] width 110 height 21
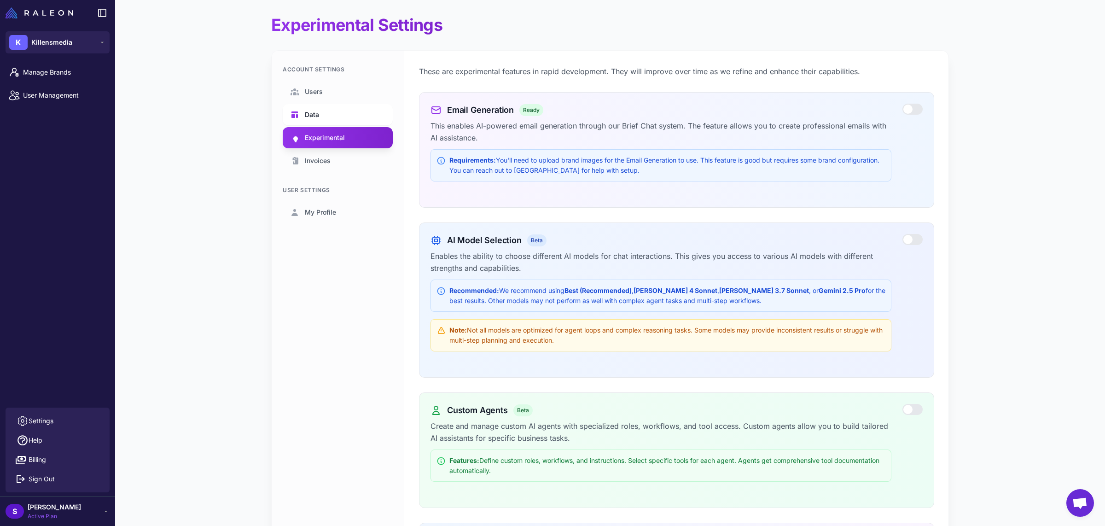
click at [322, 111] on link "Data" at bounding box center [338, 114] width 110 height 21
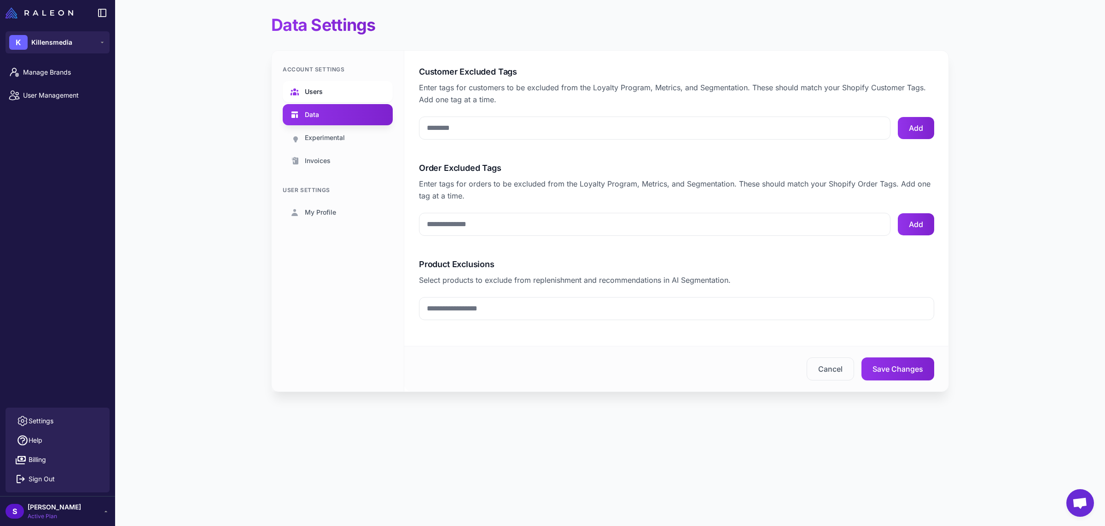
click at [325, 88] on link "Users" at bounding box center [338, 91] width 110 height 21
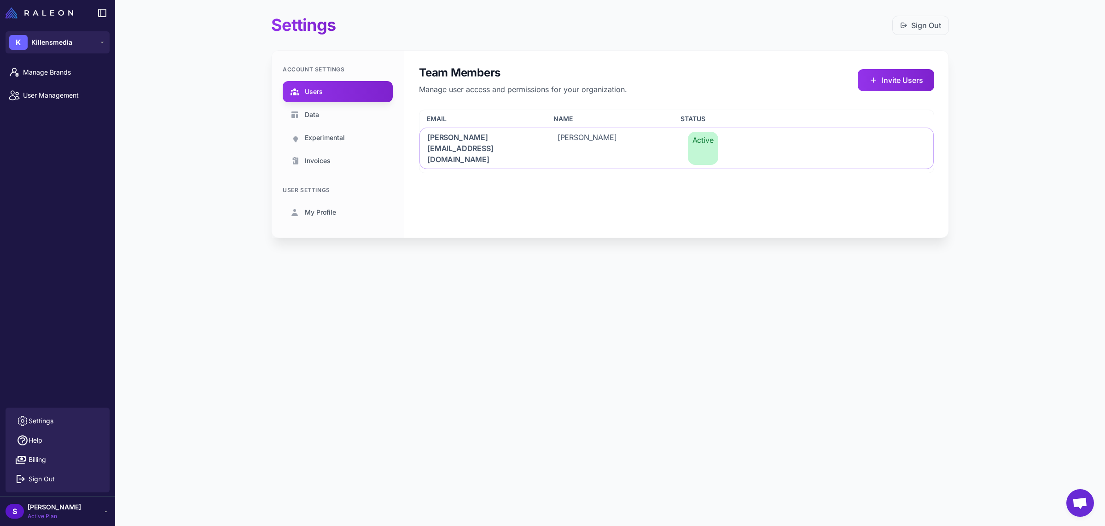
click at [36, 510] on span "[PERSON_NAME]" at bounding box center [54, 507] width 53 height 10
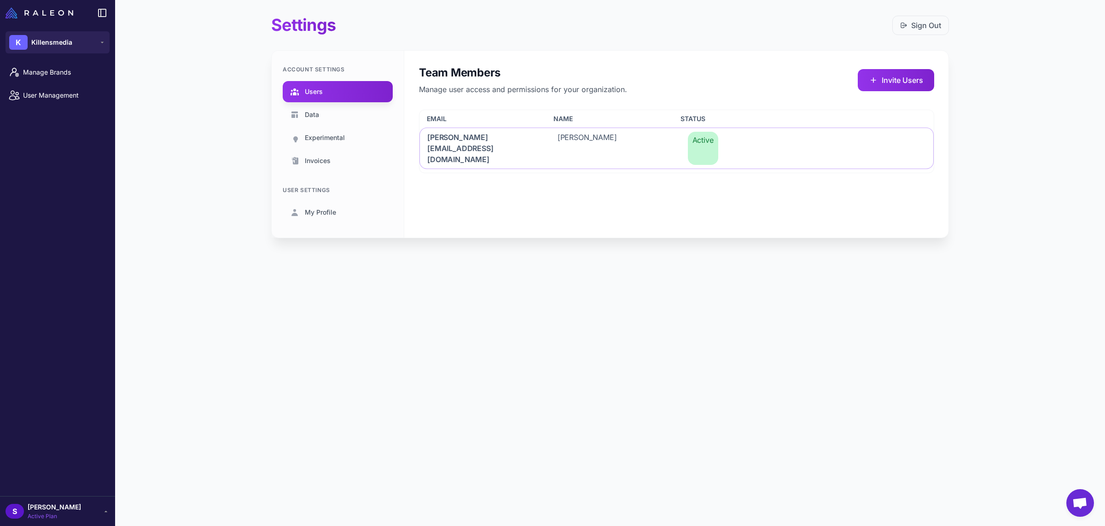
click at [74, 517] on div "S [PERSON_NAME] Active Plan" at bounding box center [58, 511] width 104 height 18
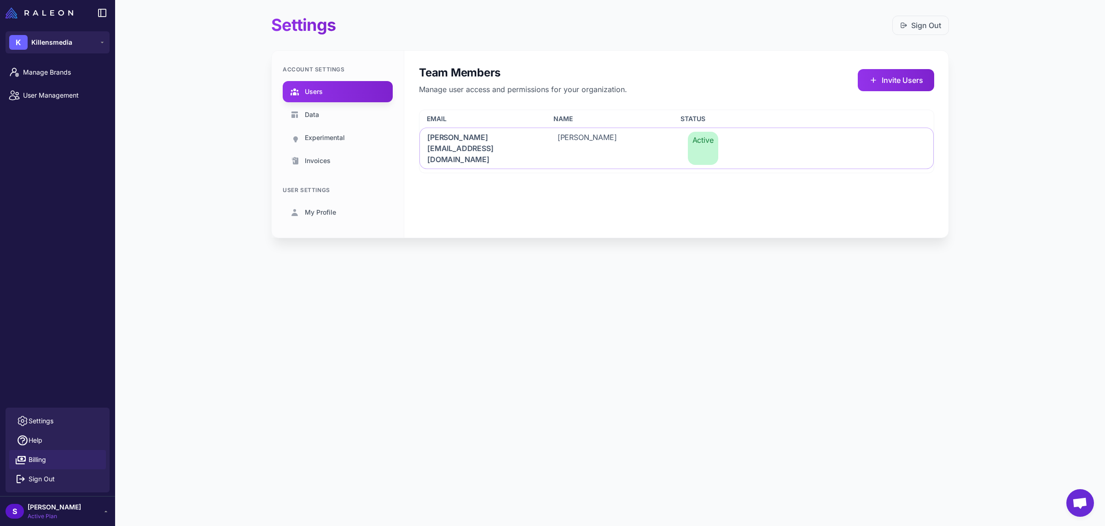
click at [48, 460] on link "Billing" at bounding box center [57, 459] width 97 height 19
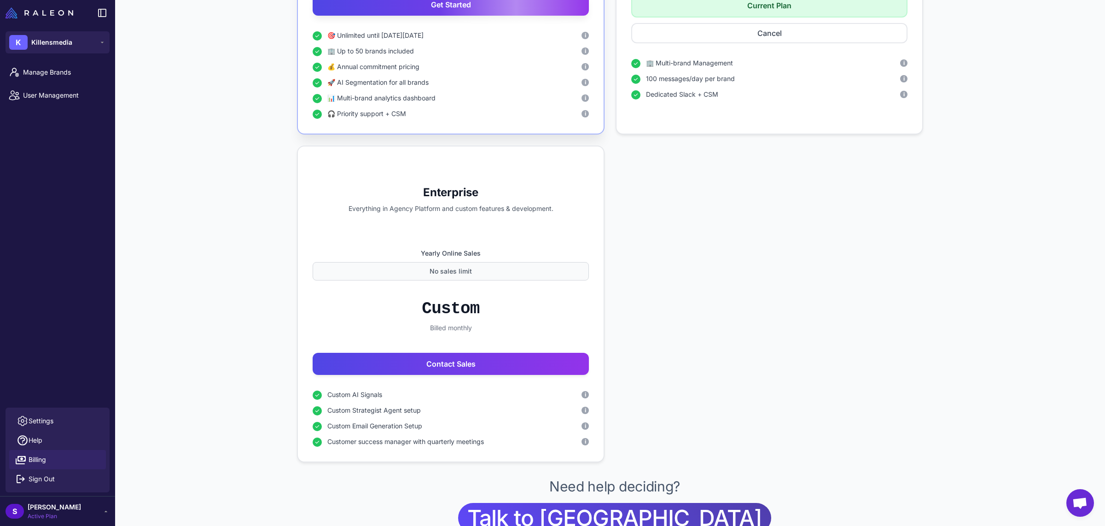
scroll to position [701, 0]
